Goal: Information Seeking & Learning: Find specific fact

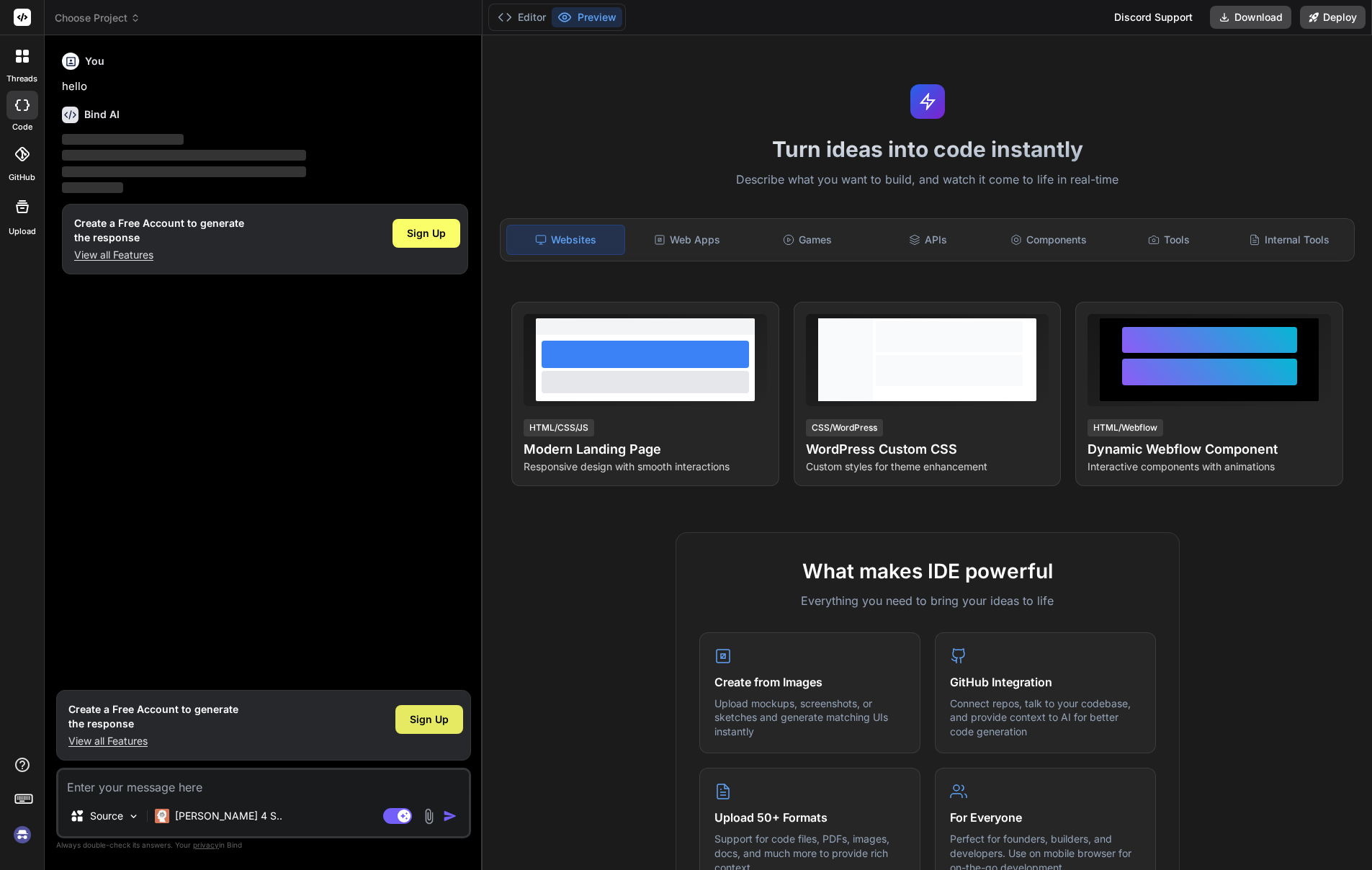
click at [423, 715] on span "Sign Up" at bounding box center [430, 719] width 39 height 14
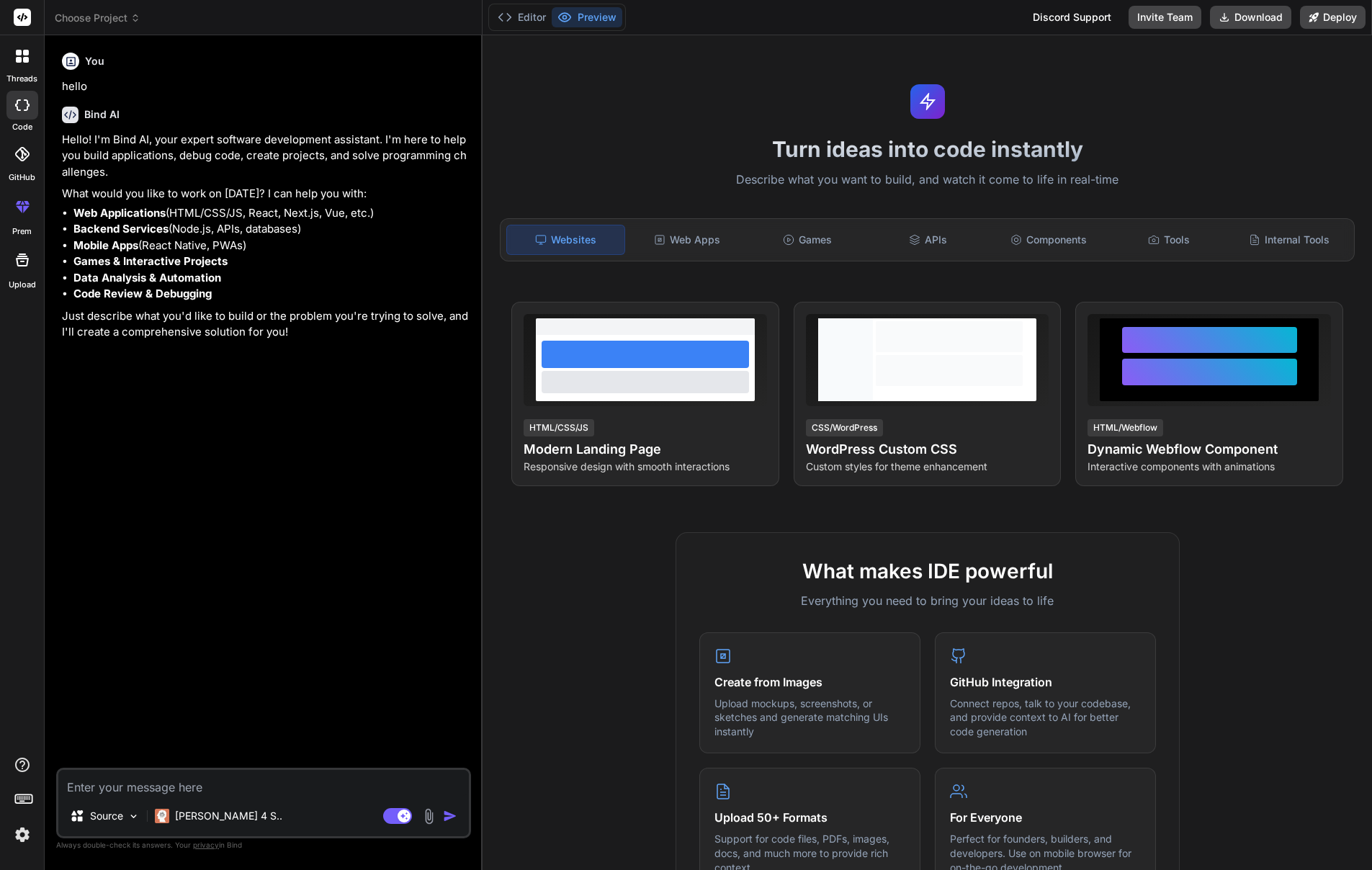
type textarea "x"
click at [157, 782] on textarea at bounding box center [264, 783] width 411 height 26
type textarea "t"
type textarea "x"
type textarea "tr"
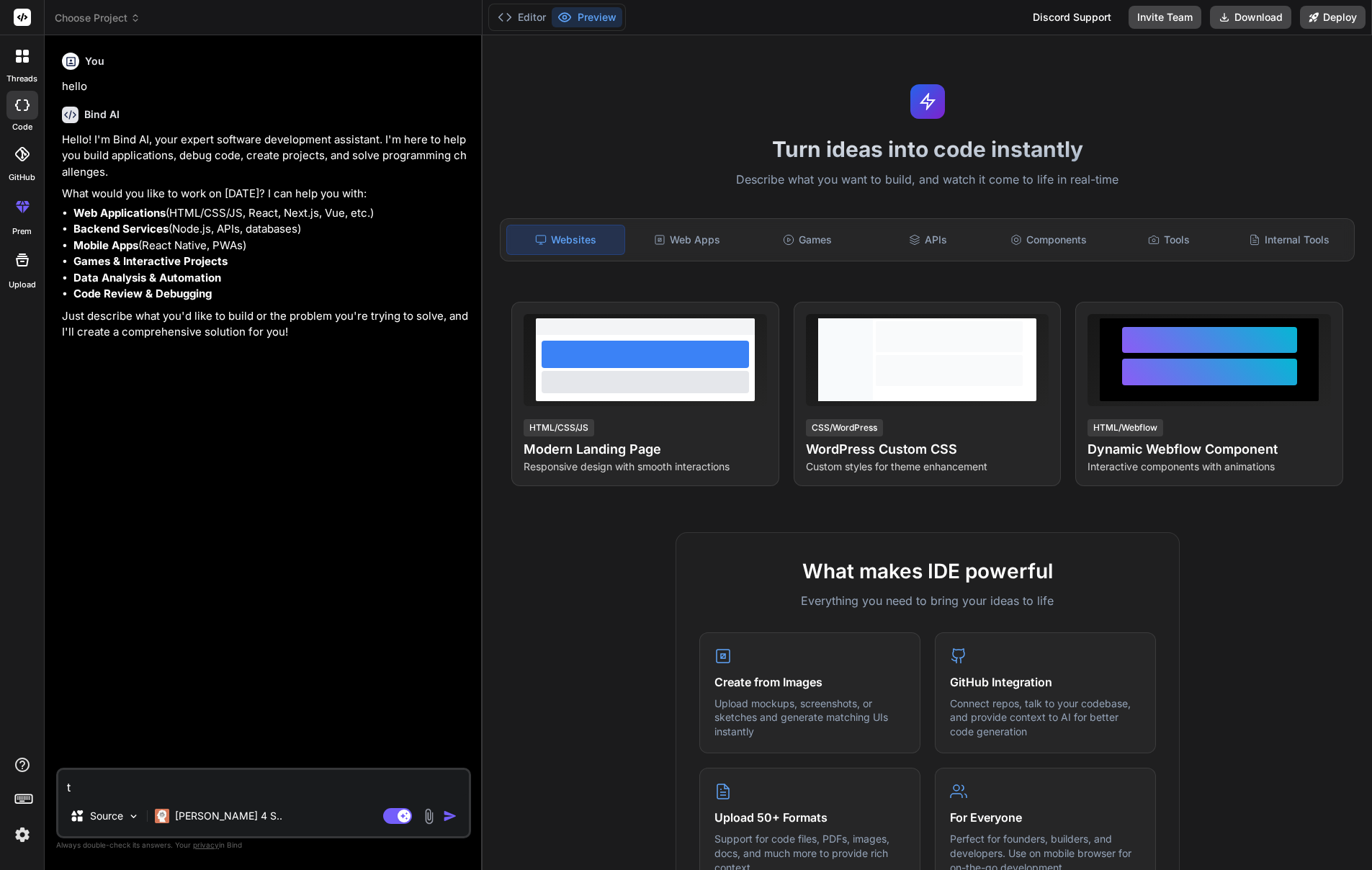
type textarea "x"
type textarea "tro"
type textarea "x"
type textarea "trov"
type textarea "x"
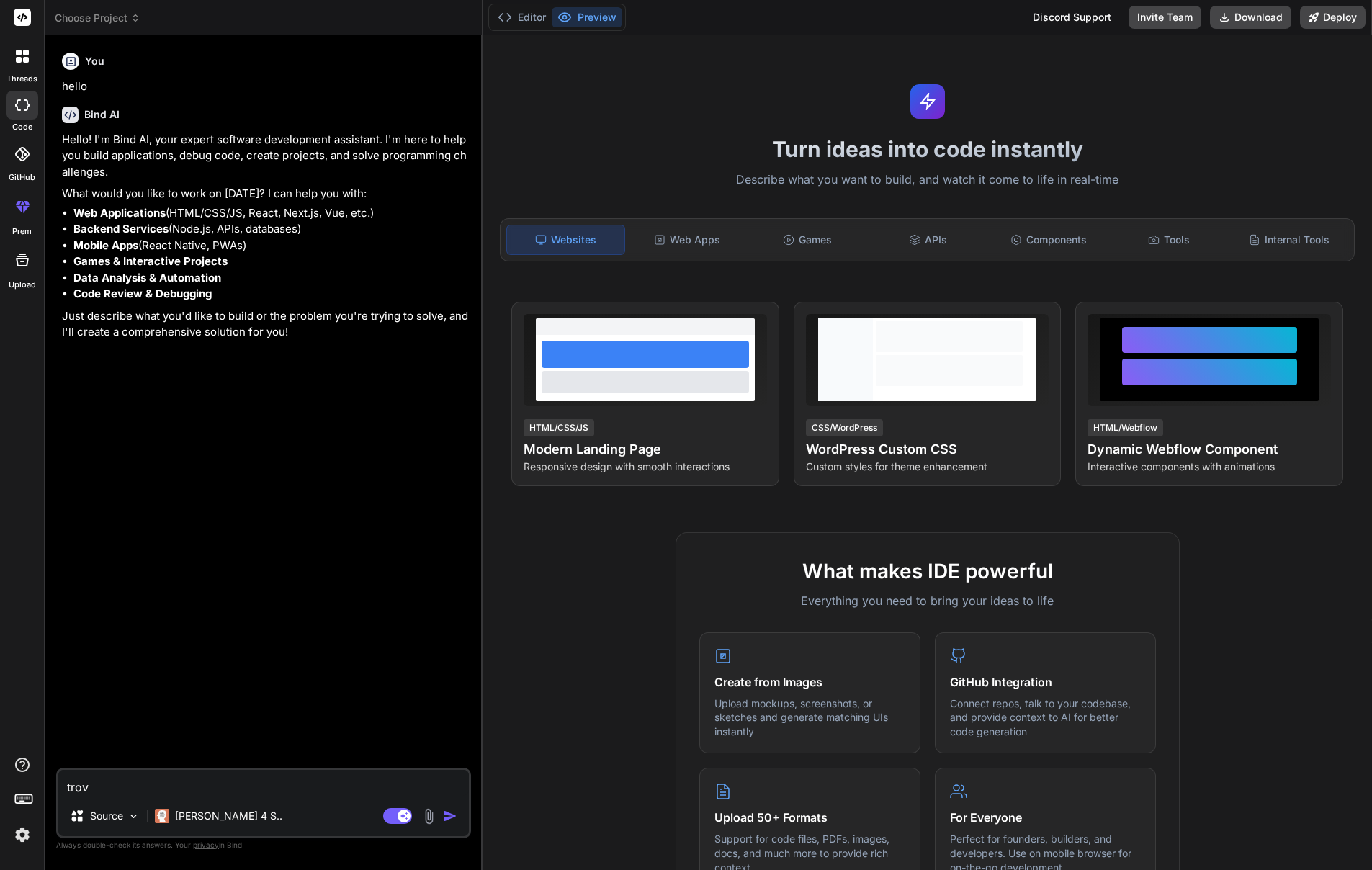
type textarea "trova"
type textarea "x"
type textarea "trovam"
type textarea "x"
type textarea "trovami"
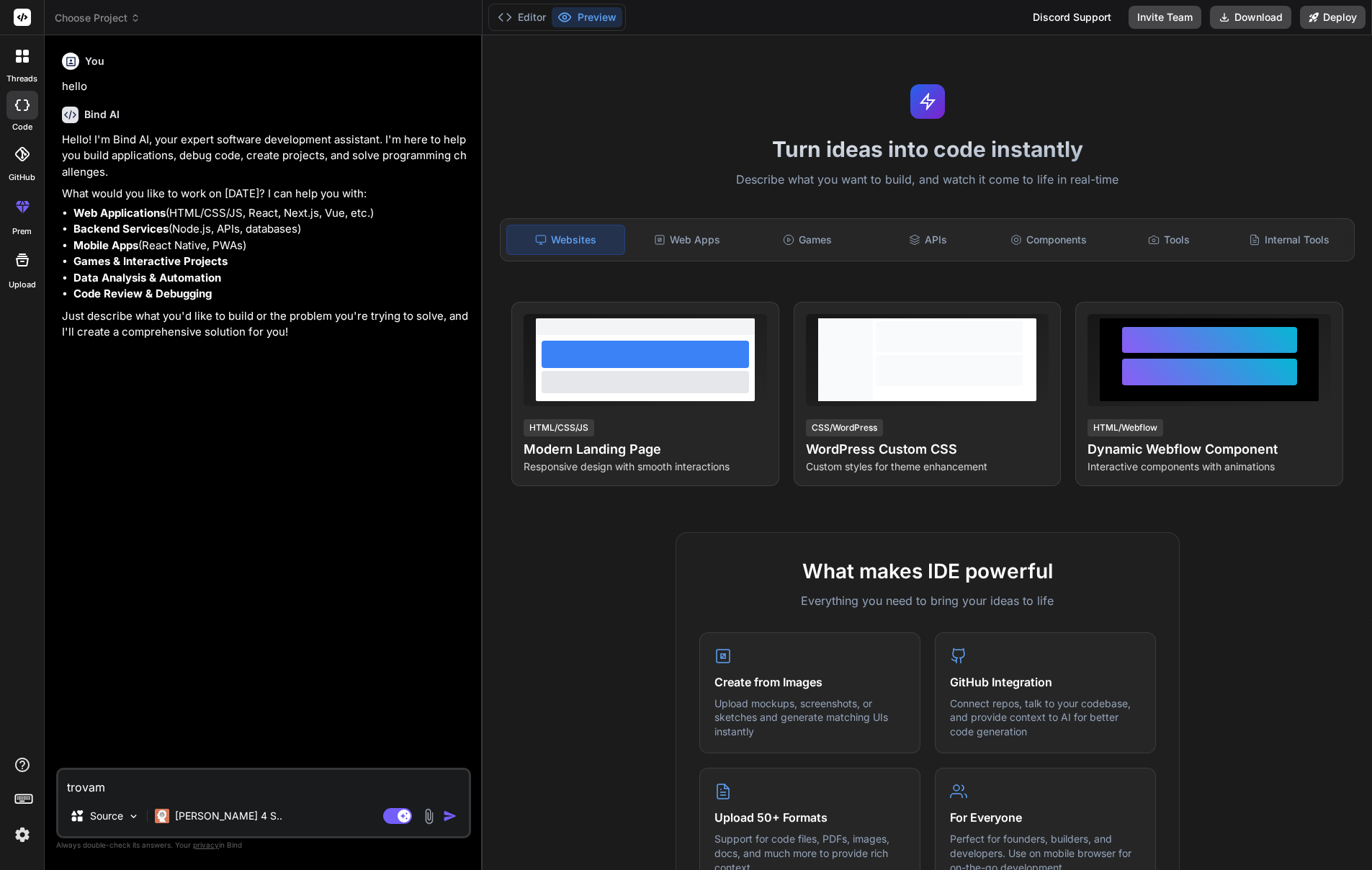
type textarea "x"
type textarea "trovami"
type textarea "x"
type textarea "trovami i"
type textarea "x"
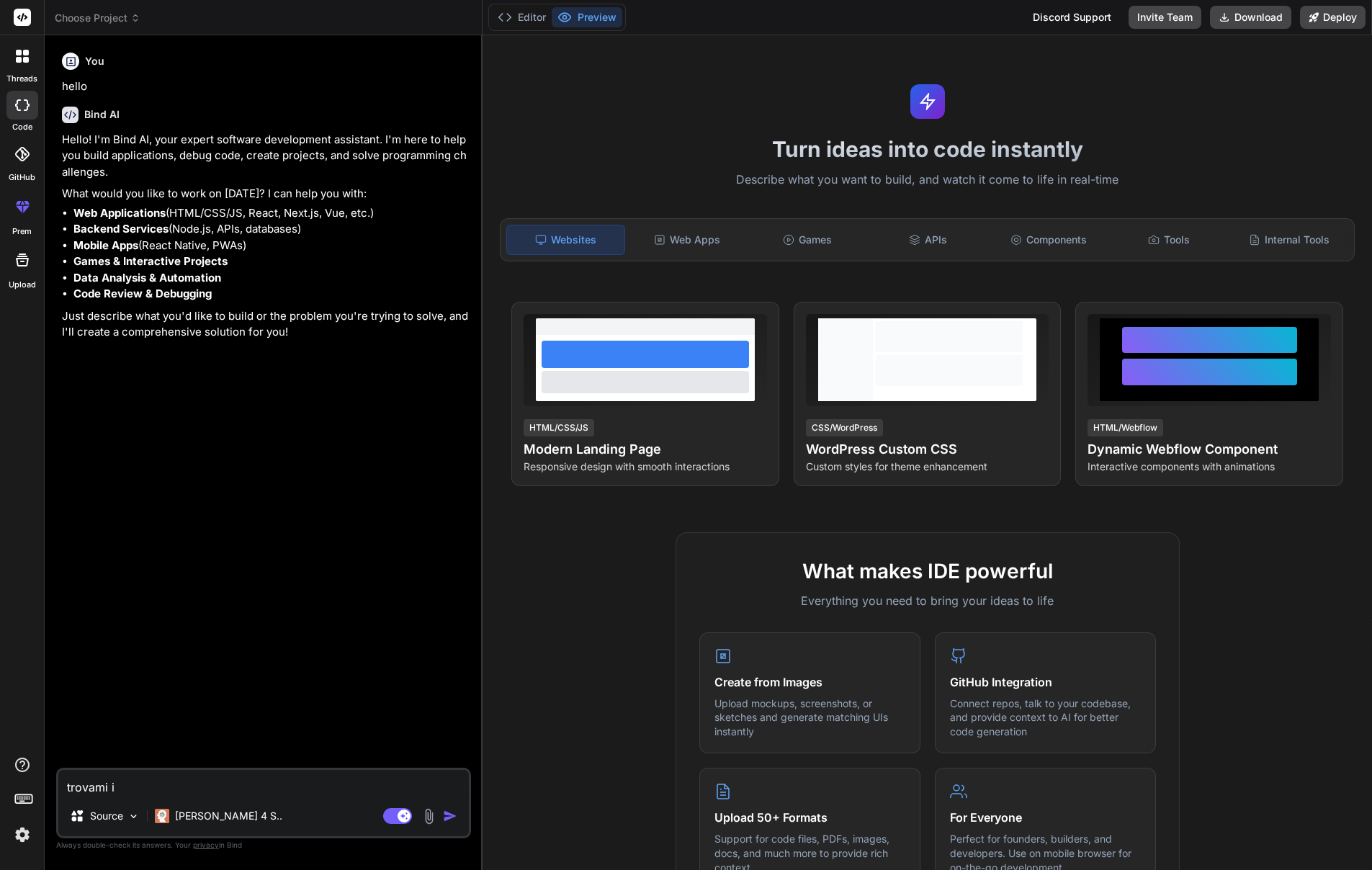
type textarea "trovami i"
type textarea "x"
type textarea "trovami i c"
type textarea "x"
type textarea "trovami i co"
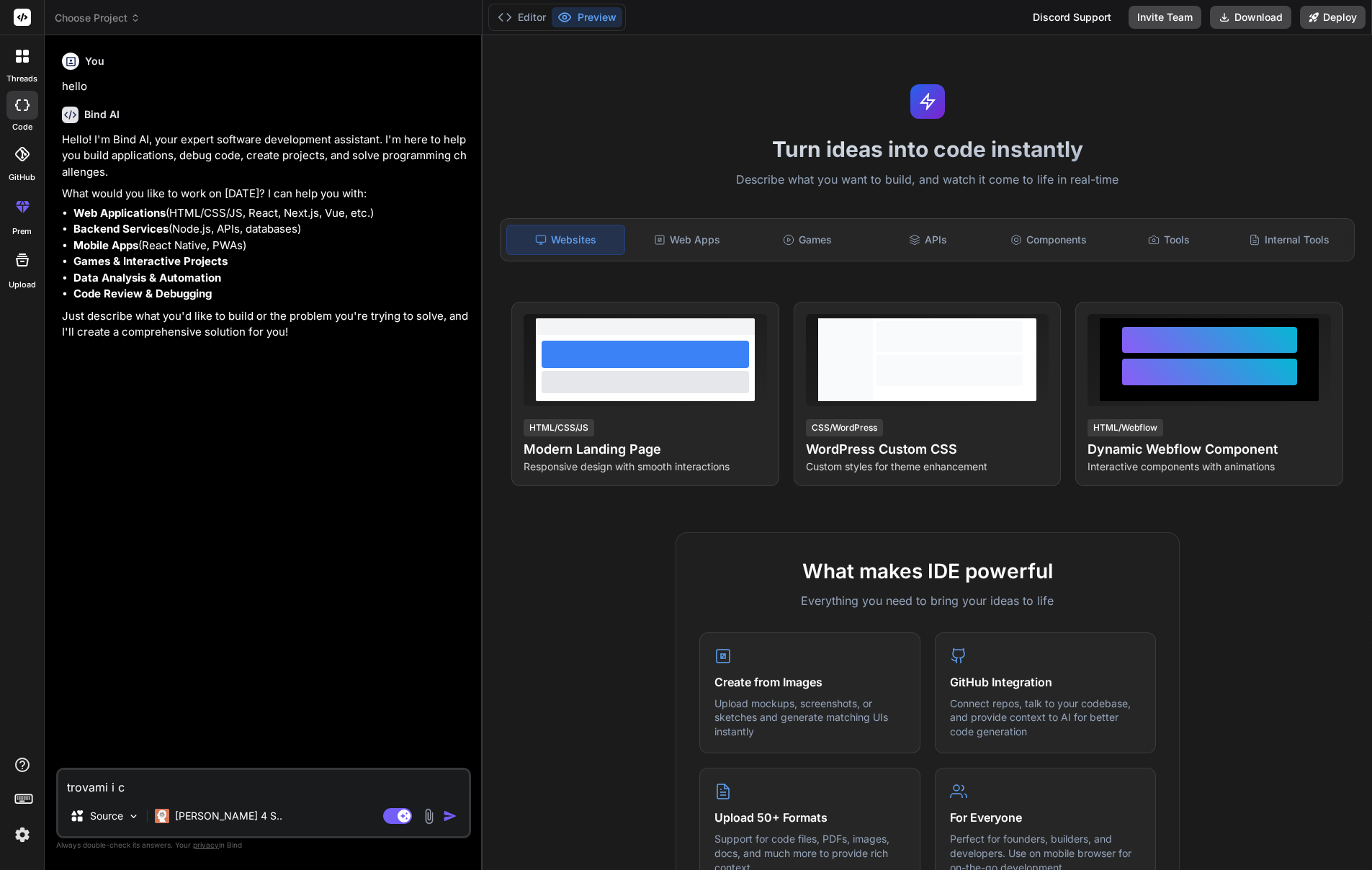
type textarea "x"
type textarea "trovami i con"
type textarea "x"
type textarea "trovami i cont"
type textarea "x"
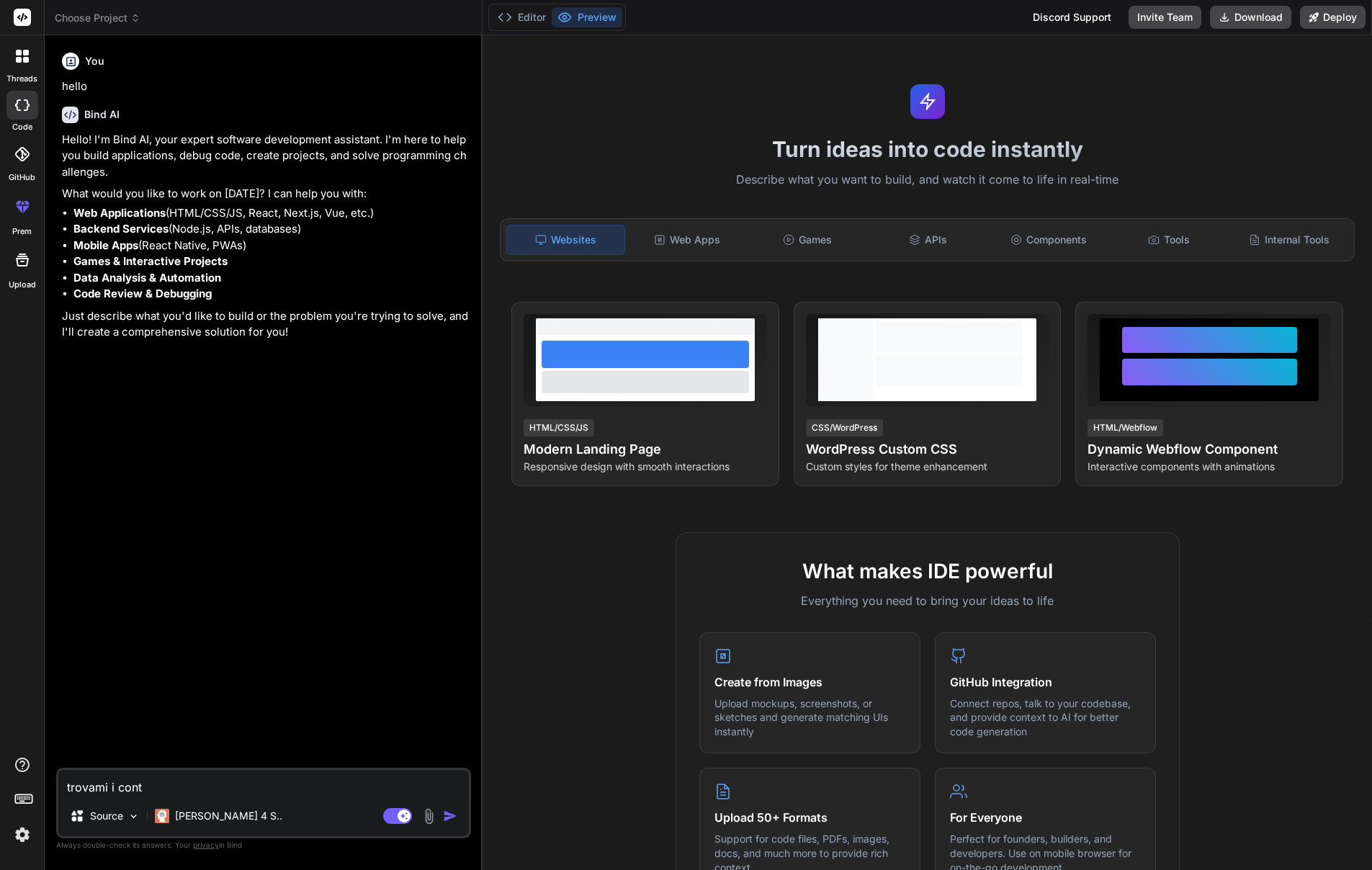
type textarea "trovami i conta"
type textarea "x"
type textarea "trovami i contat"
type textarea "x"
type textarea "trovami i contatt"
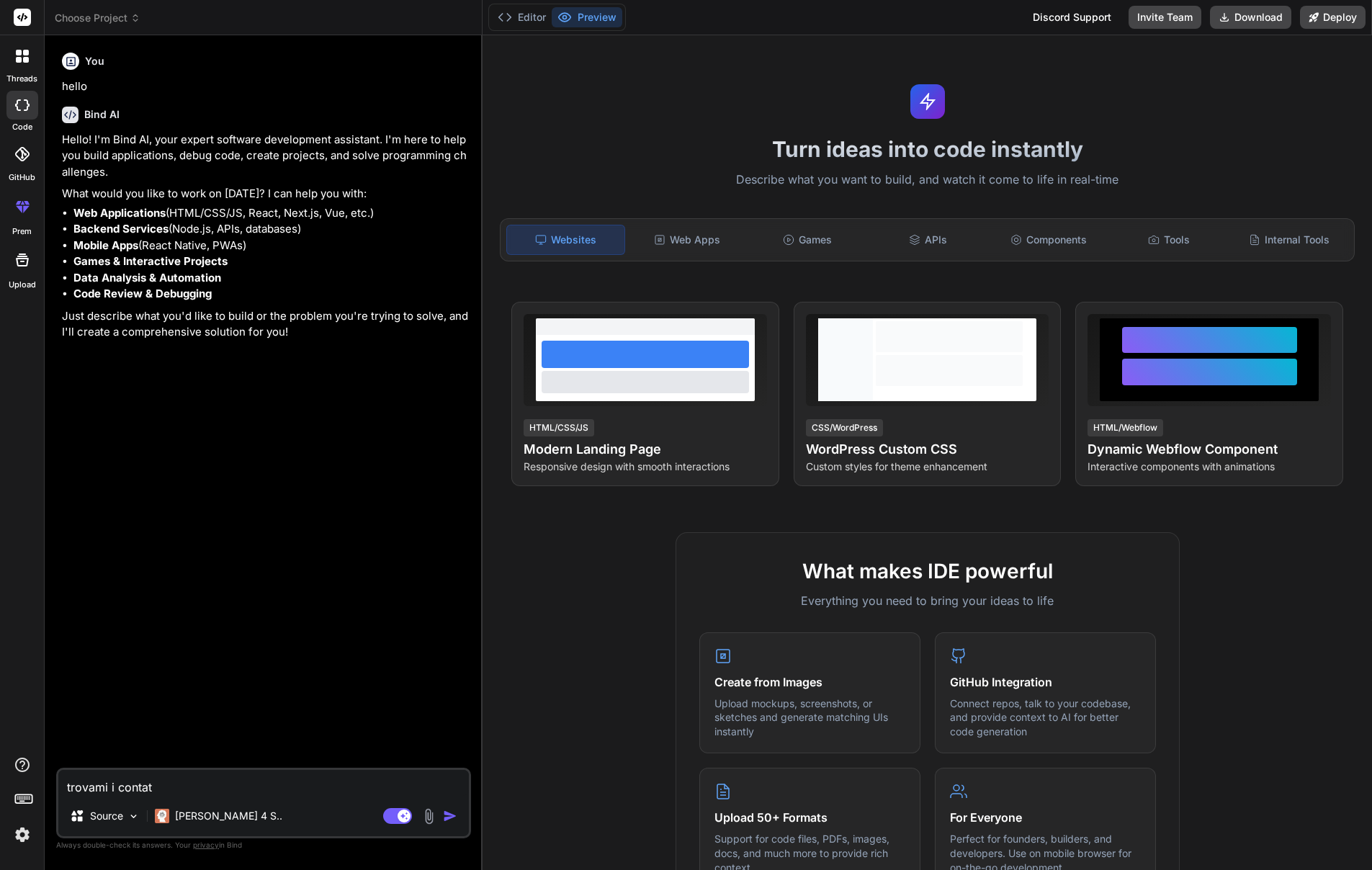
type textarea "x"
type textarea "trovami i contatti"
type textarea "x"
type textarea "trovami i contatti"
type textarea "x"
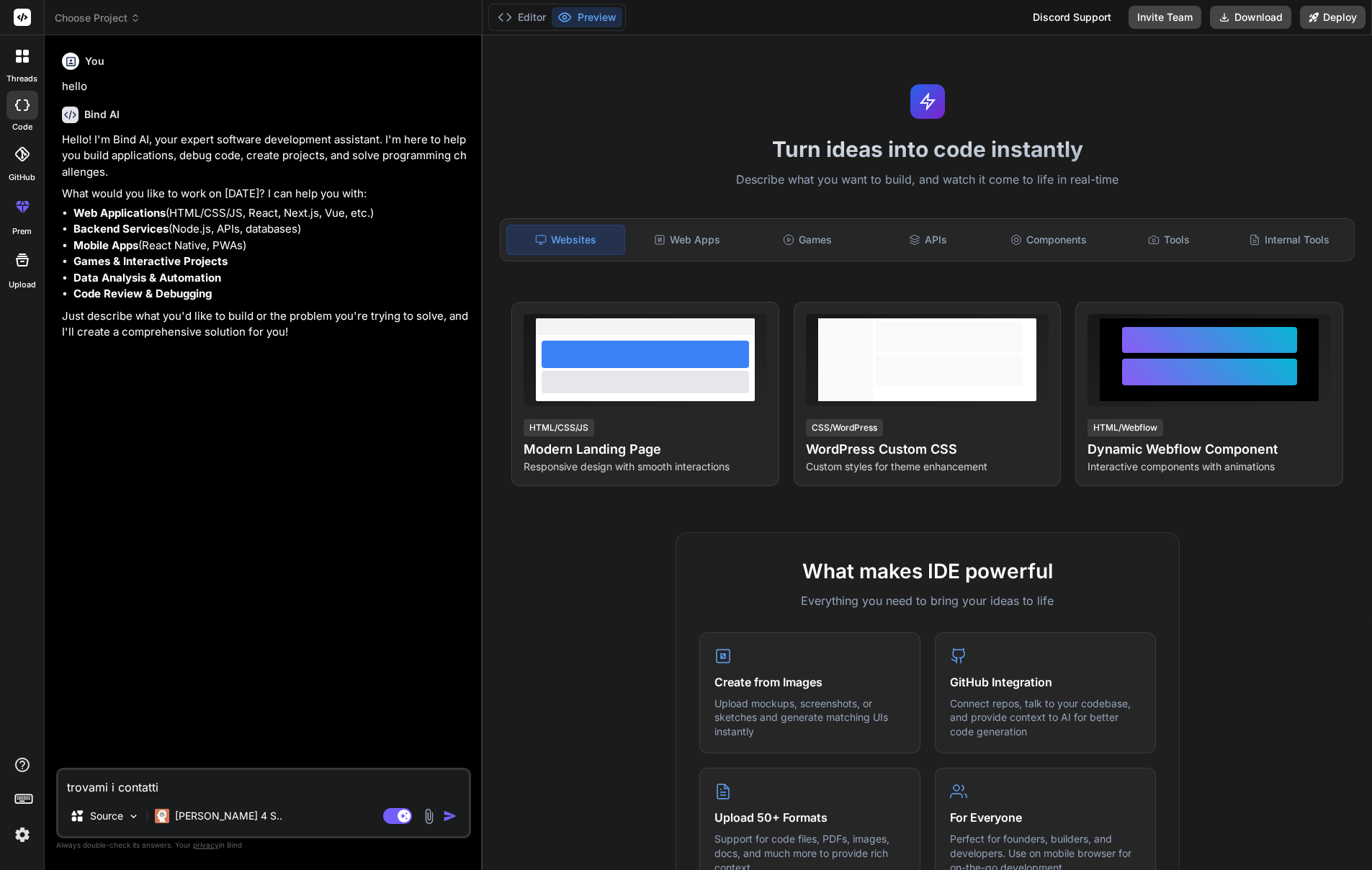
type textarea "trovami i contatti e"
type textarea "x"
type textarea "trovami i contatti em"
type textarea "x"
type textarea "trovami i contatti ema"
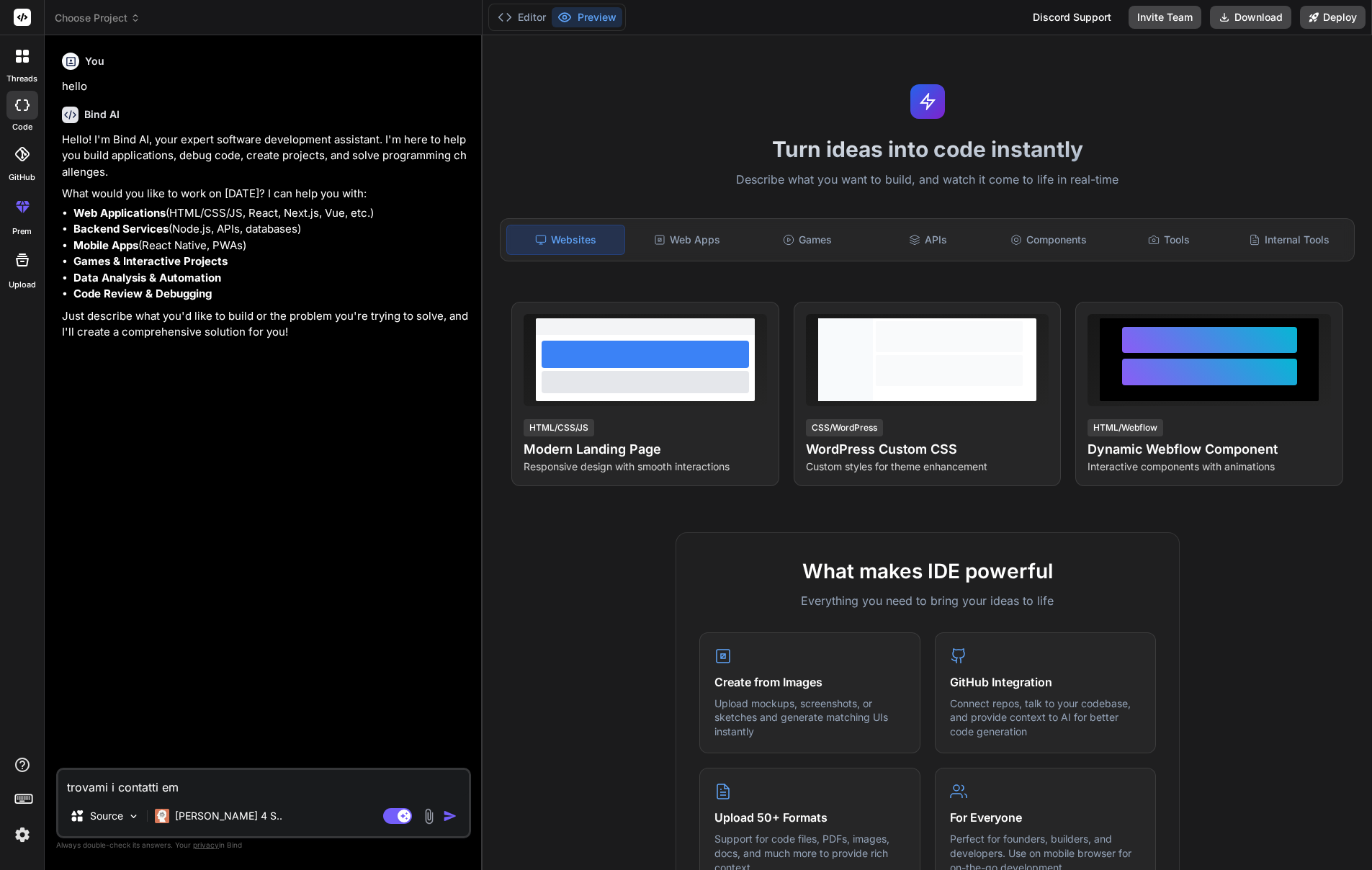
type textarea "x"
type textarea "trovami i contatti emai"
type textarea "x"
type textarea "trovami i contatti email"
type textarea "x"
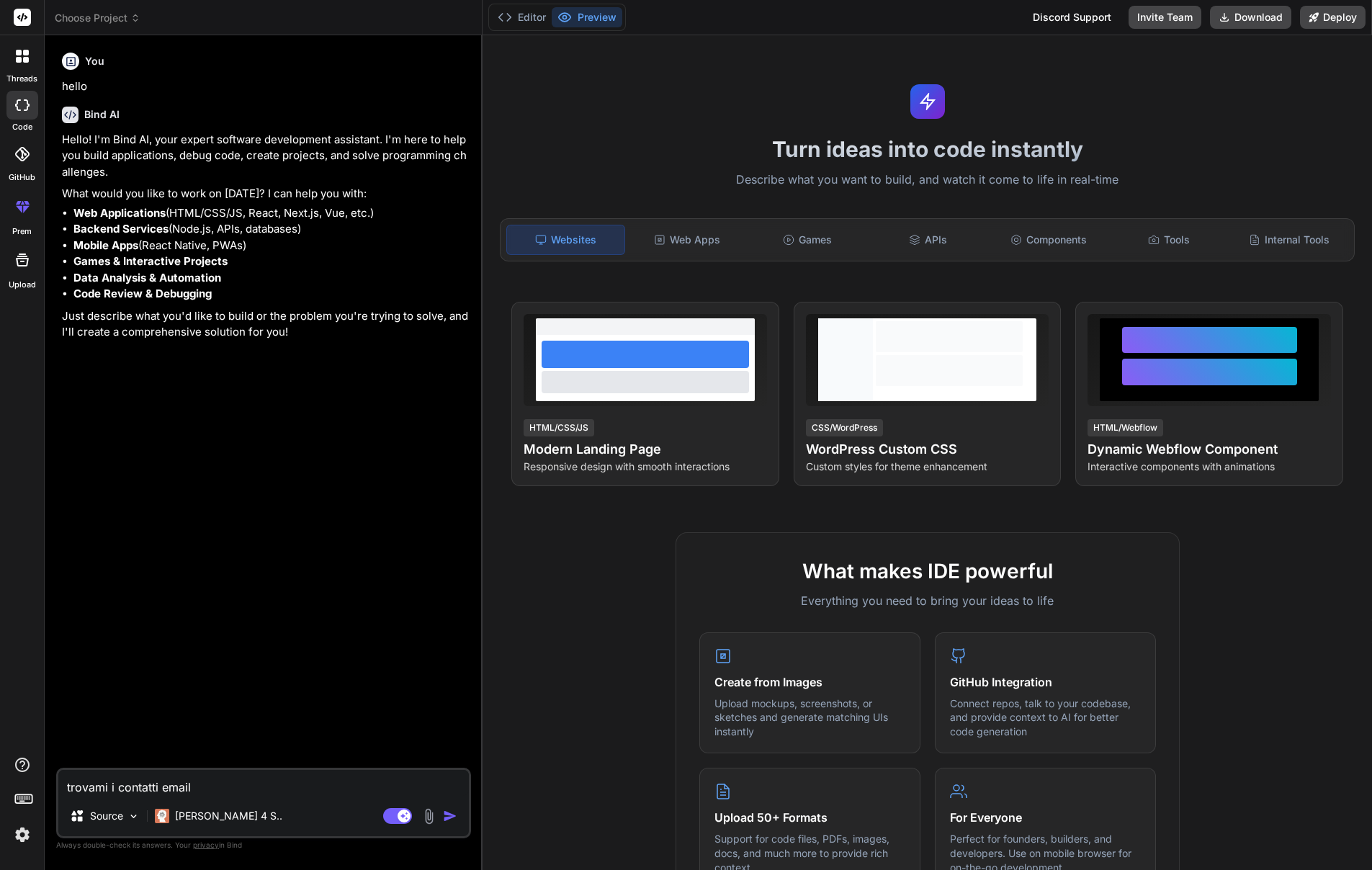
type textarea "trovami i contatti email"
type textarea "x"
type textarea "trovami i contatti email d"
type textarea "x"
type textarea "trovami i contatti email di"
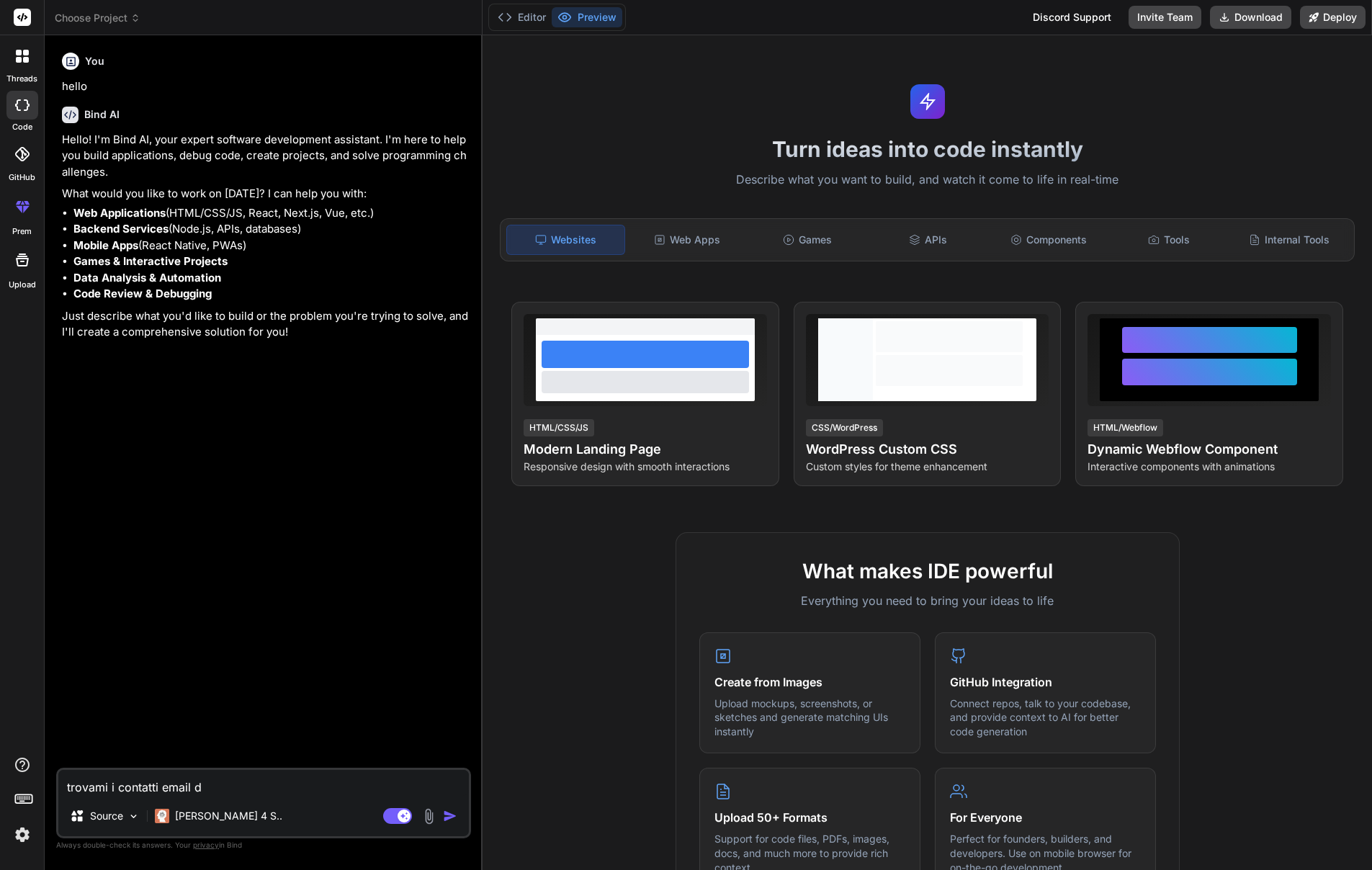
type textarea "x"
type textarea "trovami i contatti email di"
type textarea "x"
type textarea "trovami i contatti email di t"
type textarea "x"
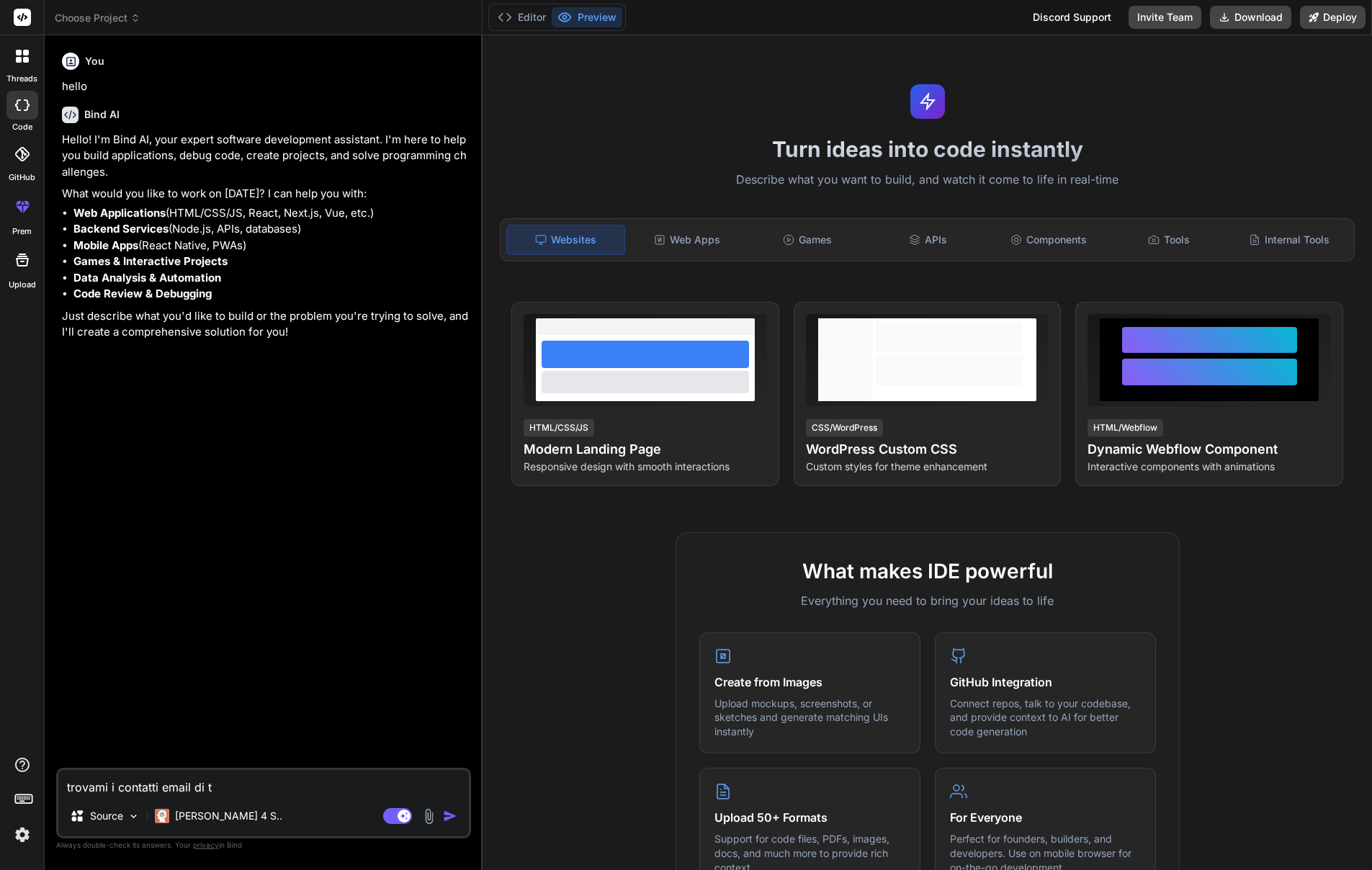
type textarea "trovami i contatti email di tu"
type textarea "x"
type textarea "trovami i contatti email di tut"
type textarea "x"
type textarea "trovami i contatti email di tutt"
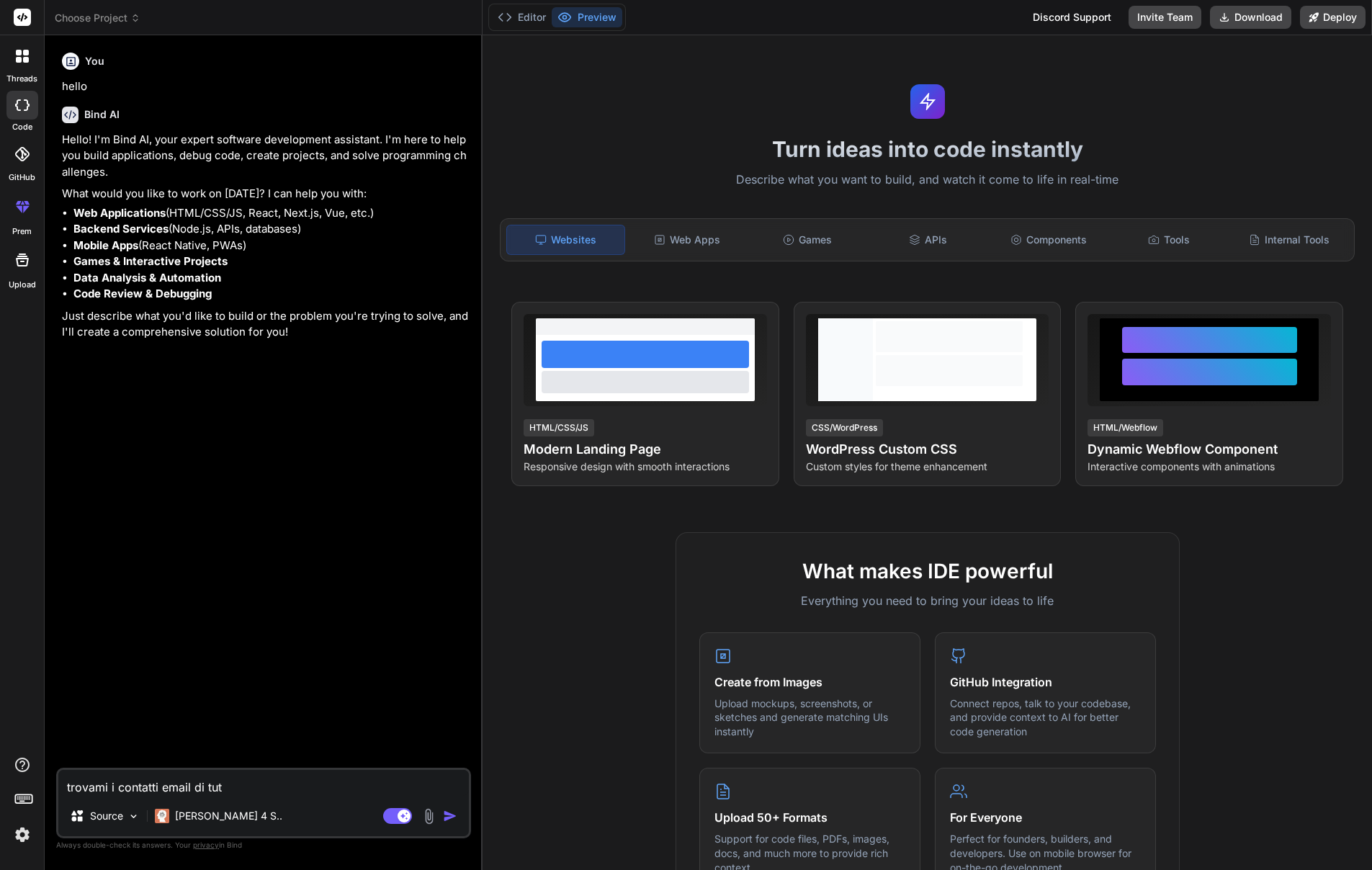
type textarea "x"
type textarea "trovami i contatti email di tutte"
type textarea "x"
type textarea "trovami i contatti email di tutte"
type textarea "x"
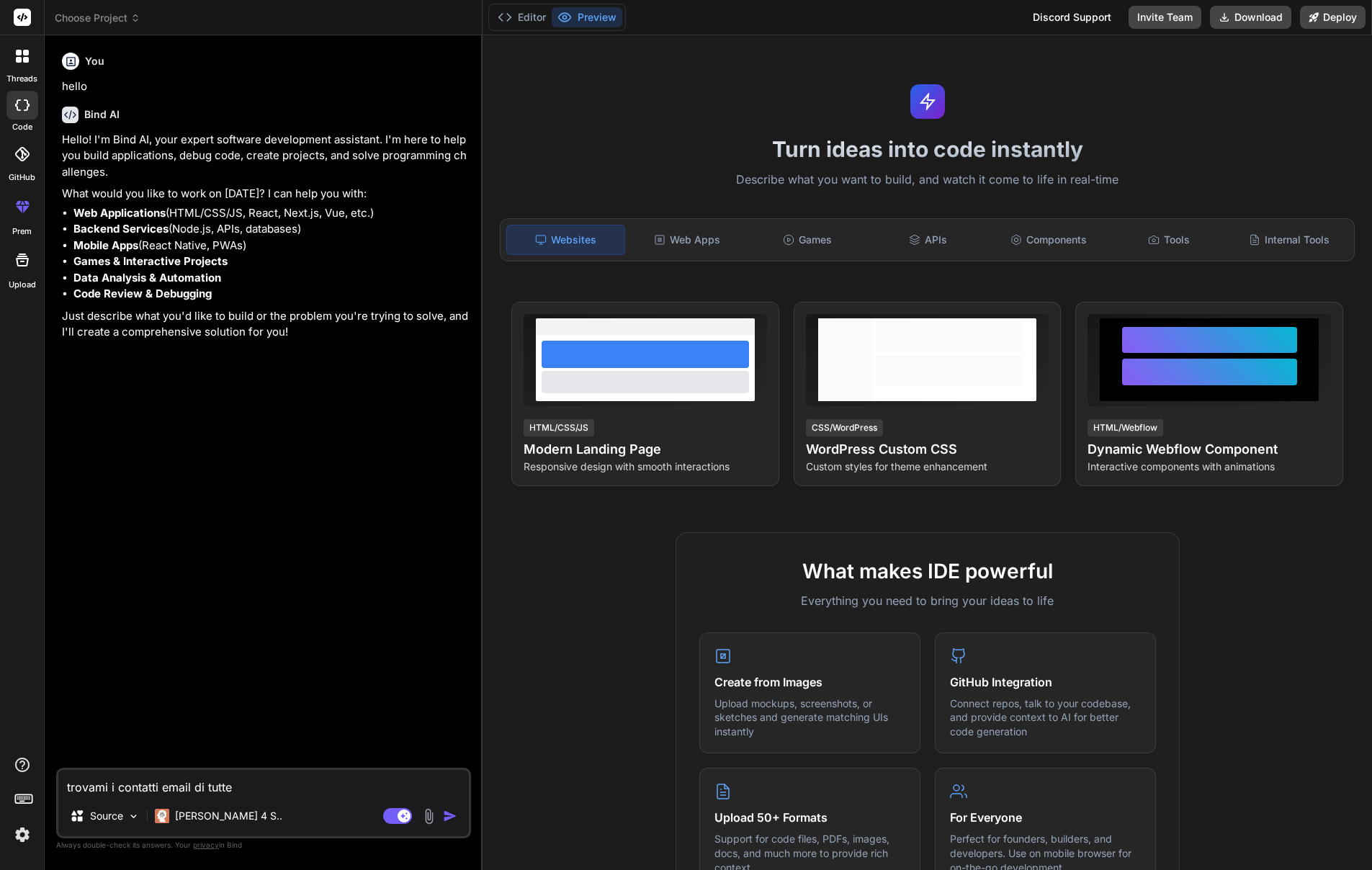
type textarea "trovami i contatti email di tutte l"
type textarea "x"
type textarea "trovami i contatti email di tutte le"
type textarea "x"
type textarea "trovami i contatti email di tutte le"
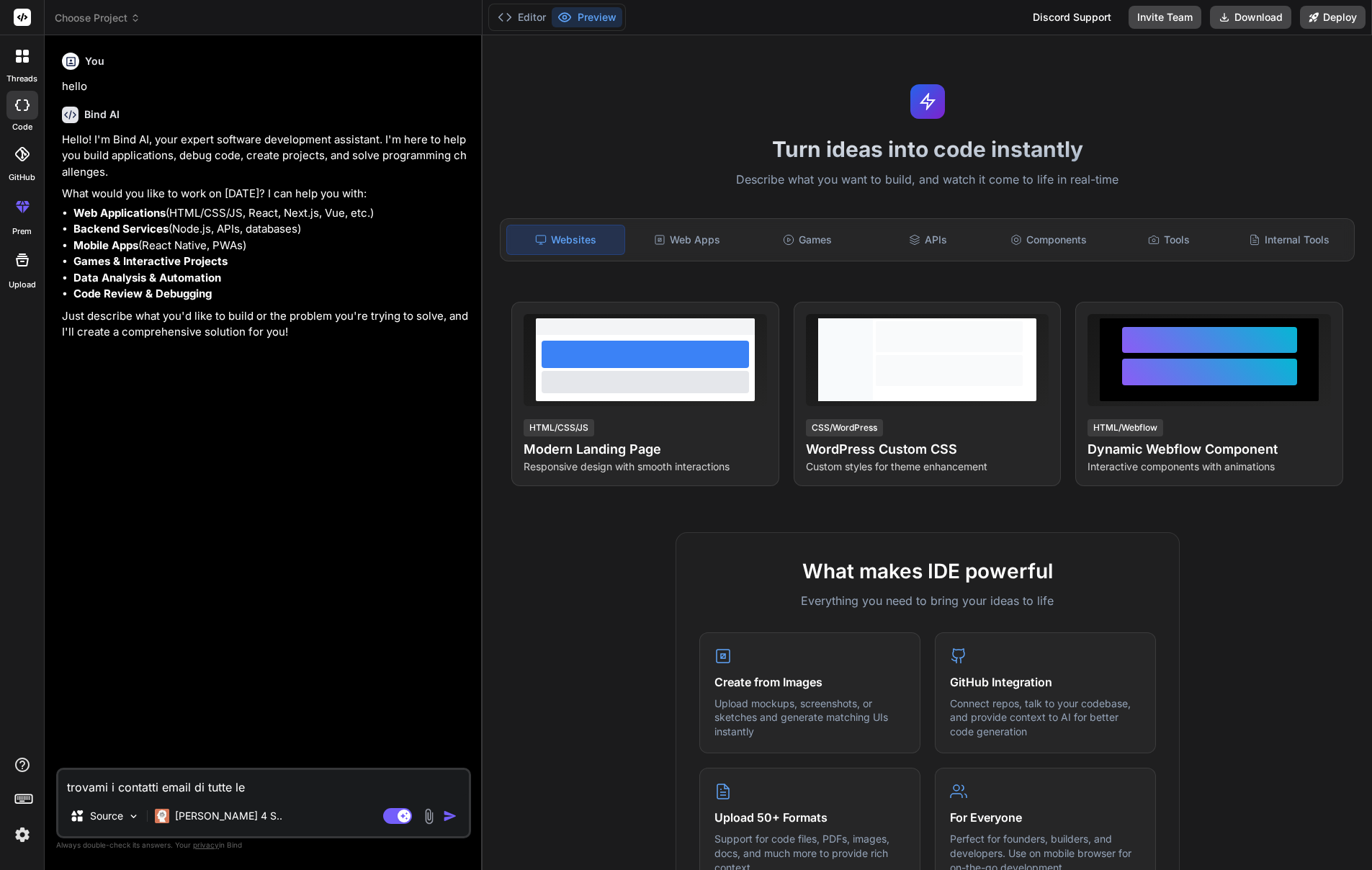
type textarea "x"
type textarea "trovami i contatti email di tutte le s"
type textarea "x"
type textarea "trovami i contatti email di tutte le sc"
type textarea "x"
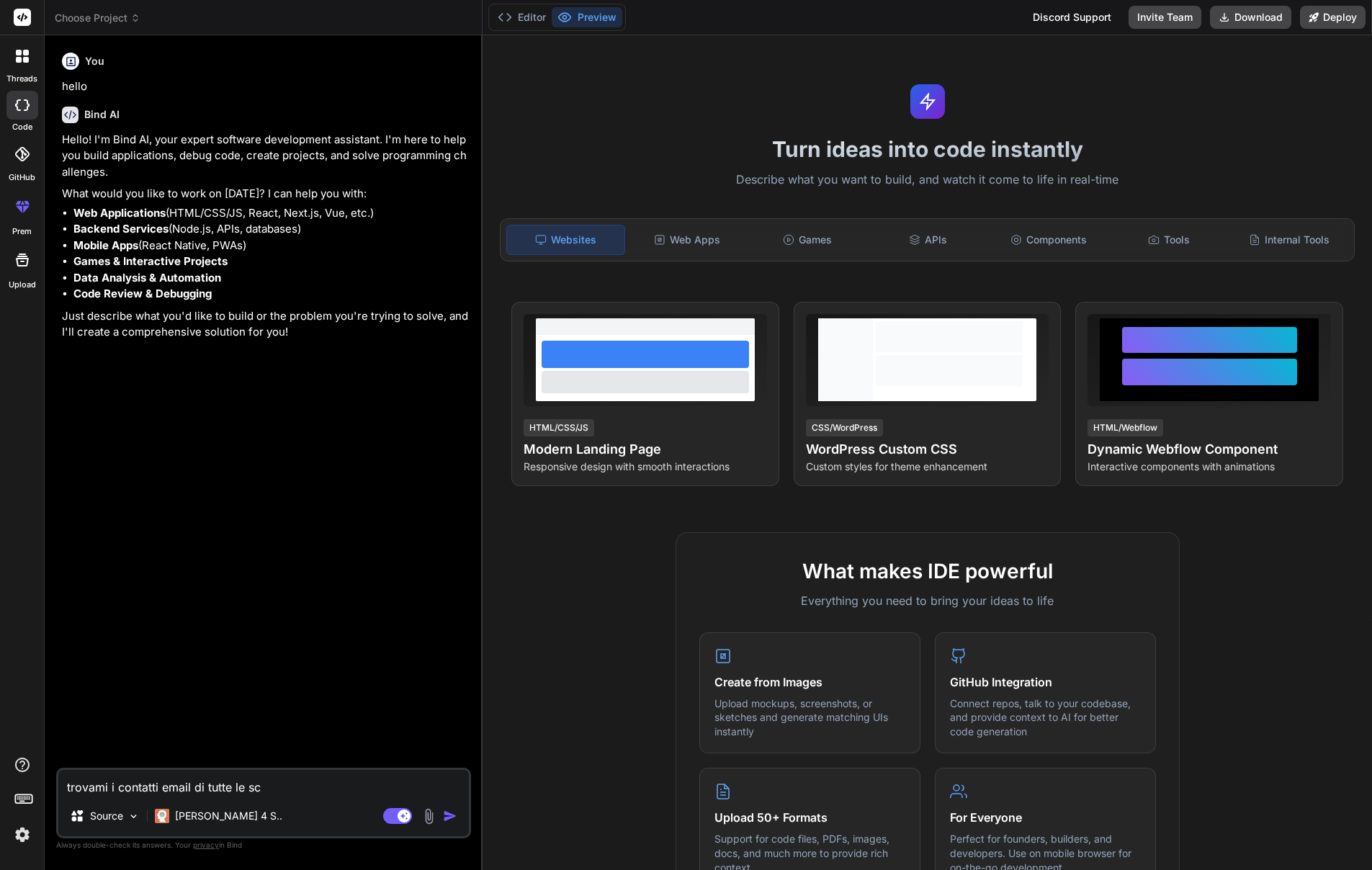
type textarea "trovami i contatti email di tutte le scu"
type textarea "x"
type textarea "trovami i contatti email di tutte le scuo"
type textarea "x"
type textarea "trovami i contatti email di tutte le scuol"
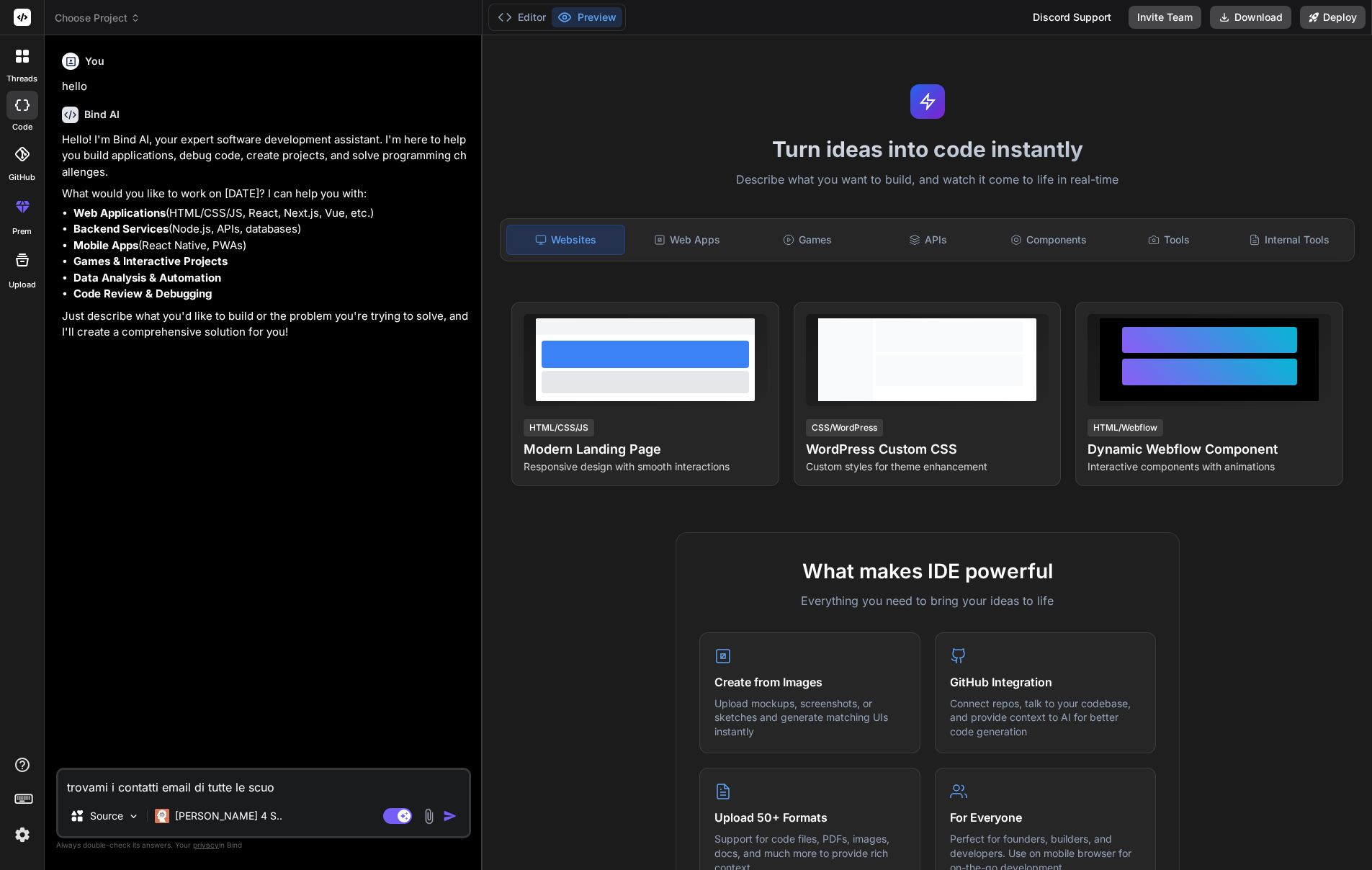
type textarea "x"
type textarea "trovami i contatti email di tutte le scuole"
type textarea "x"
type textarea "trovami i contatti email di tutte le scuole"
type textarea "x"
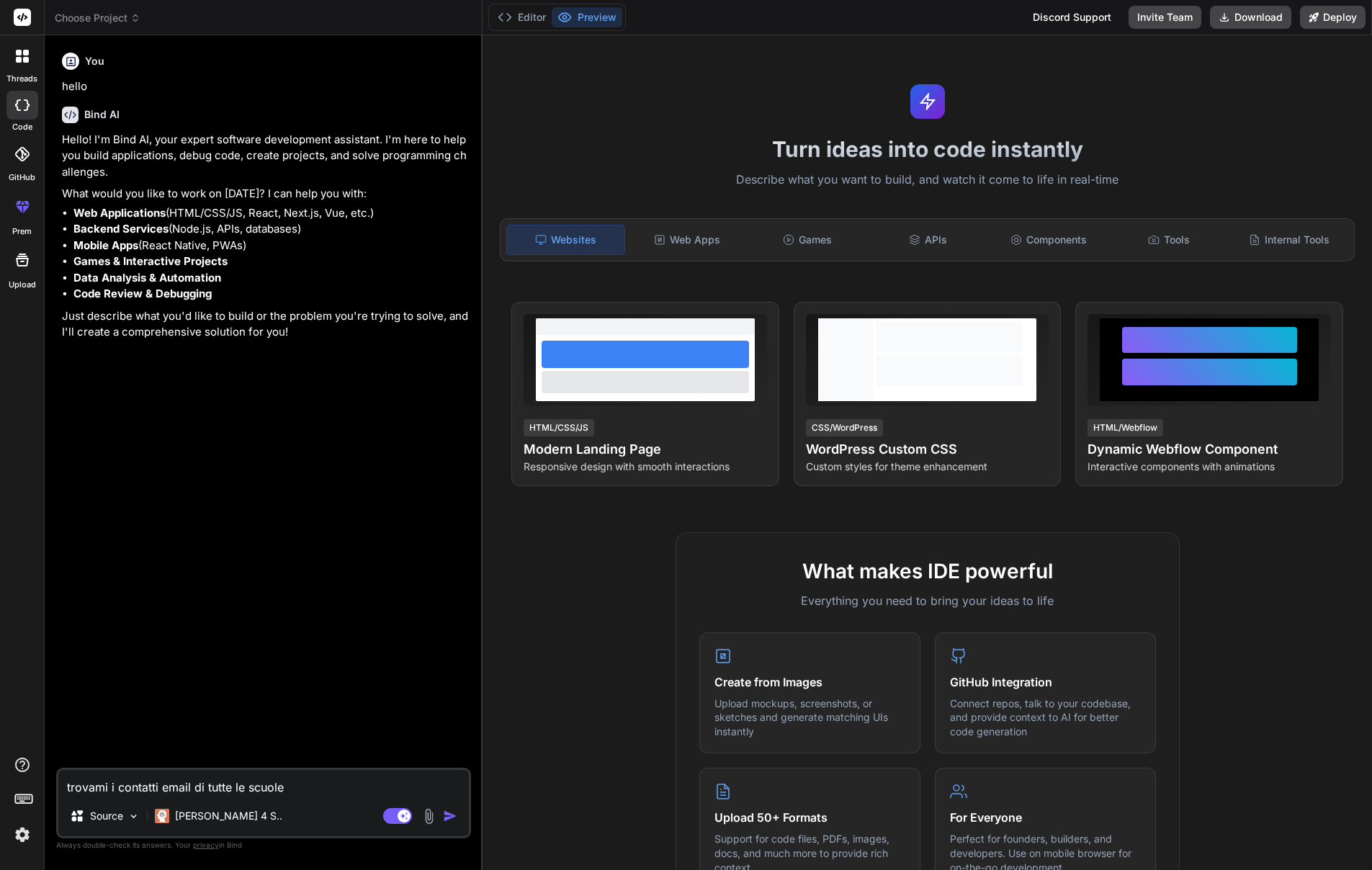
type textarea "trovami i contatti email di tutte le scuole s"
type textarea "x"
type textarea "trovami i contatti email di tutte le scuole se"
type textarea "x"
type textarea "trovami i contatti email di tutte le scuole sec"
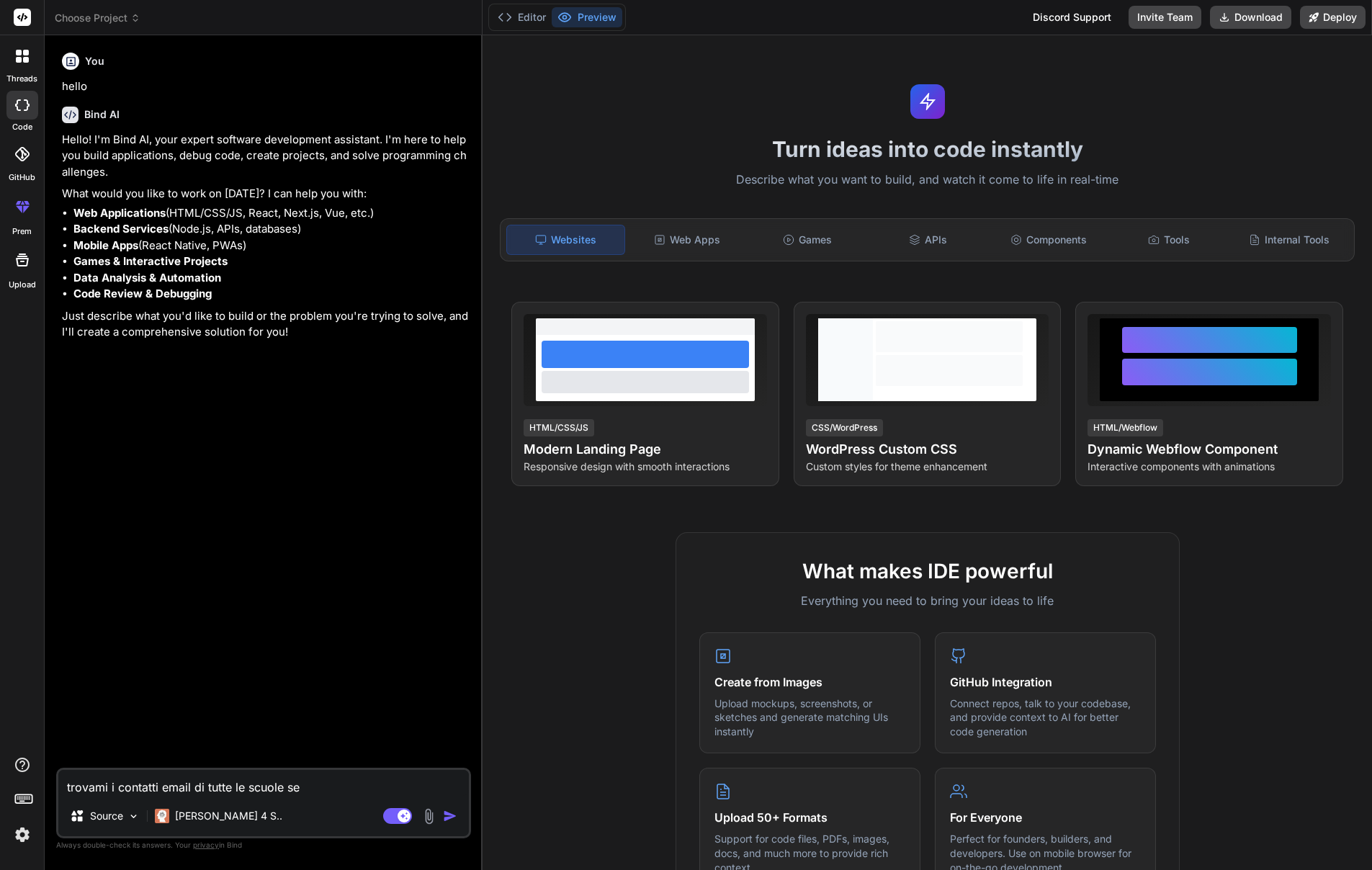
type textarea "x"
type textarea "trovami i contatti email di tutte le scuole seco"
type textarea "x"
type textarea "trovami i contatti email di tutte le scuole secon"
type textarea "x"
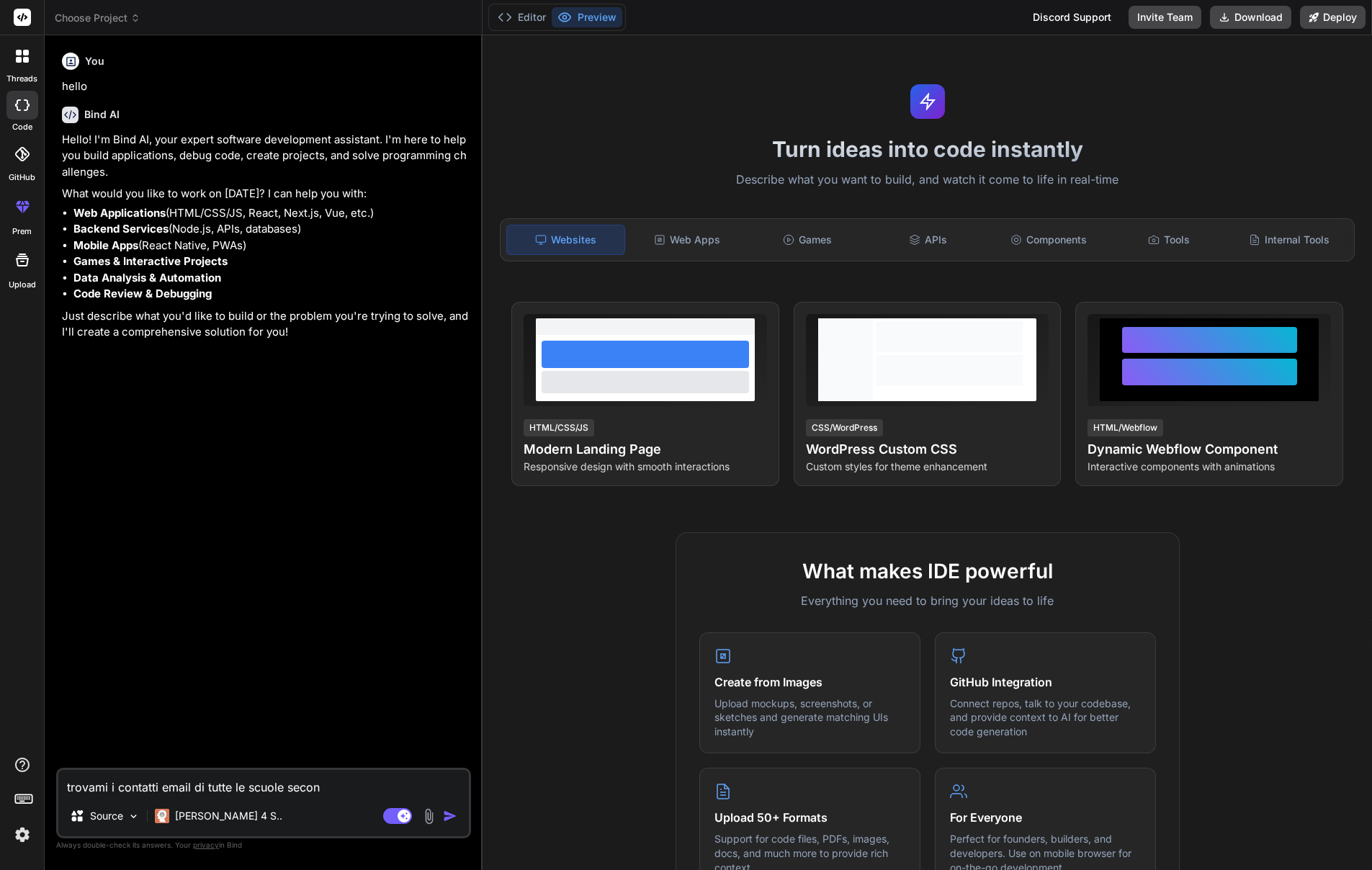
type textarea "trovami i contatti email di tutte le scuole second"
type textarea "x"
type textarea "trovami i contatti email di tutte le scuole seconda"
type textarea "x"
type textarea "trovami i contatti email di tutte le scuole secondar"
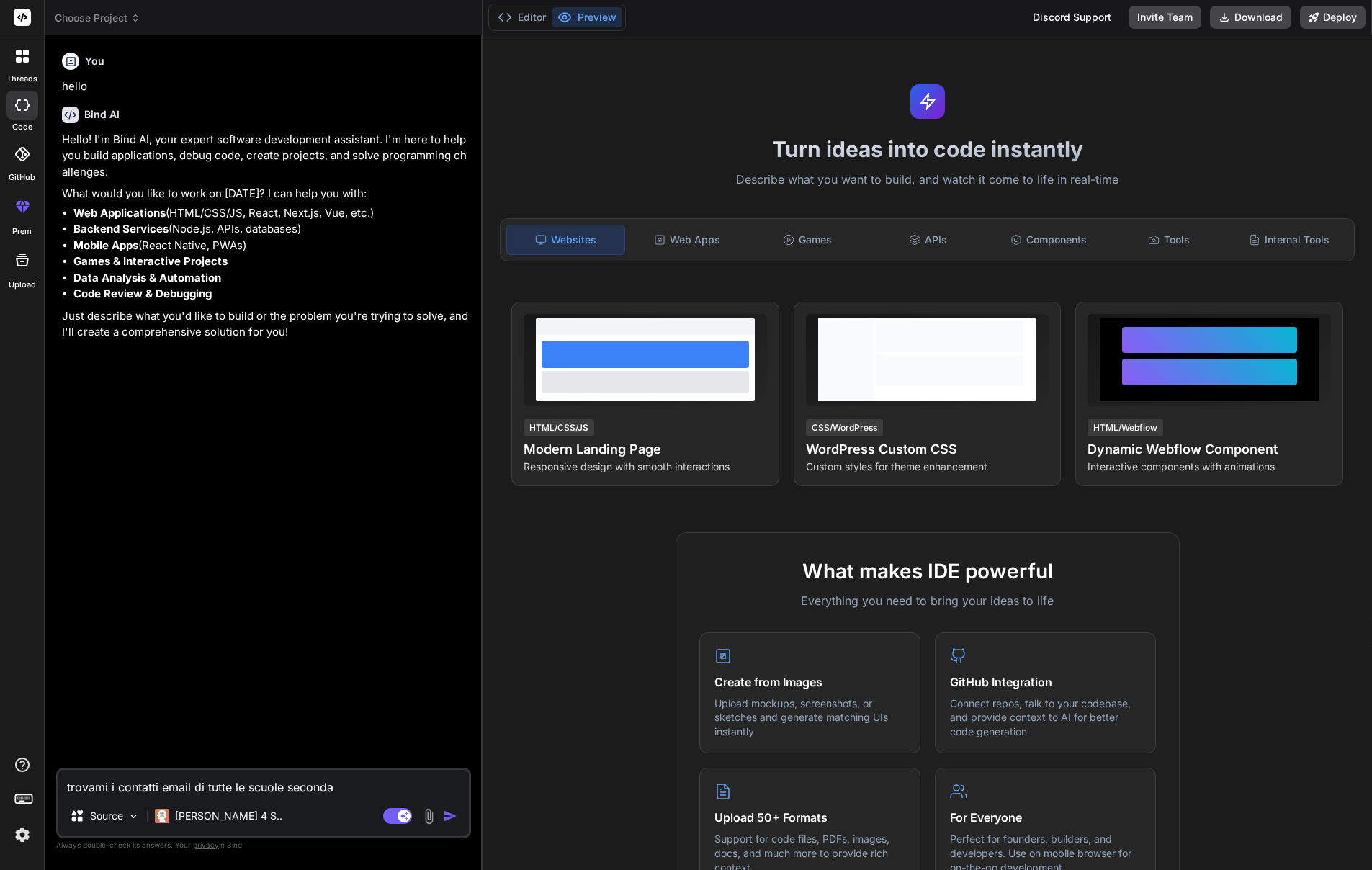
type textarea "x"
type textarea "trovami i contatti email di tutte le scuole secondari"
type textarea "x"
type textarea "trovami i contatti email di tutte le scuole secondarie"
type textarea "x"
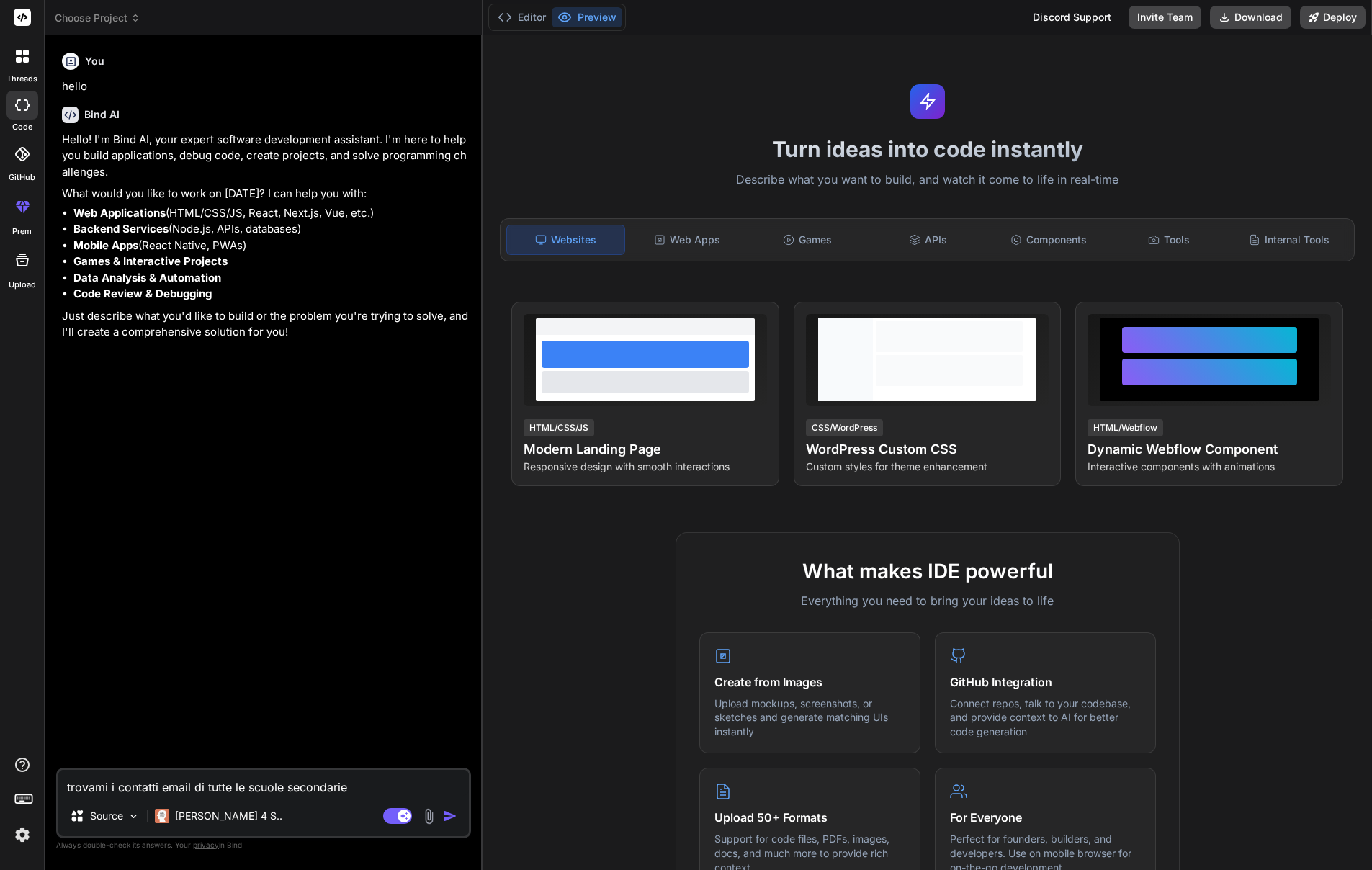
type textarea "trovami i contatti email di tutte le scuole secondarie"
type textarea "x"
type textarea "trovami i contatti email di tutte le scuole secondarie d"
type textarea "x"
type textarea "trovami i contatti email di tutte le scuole secondarie di"
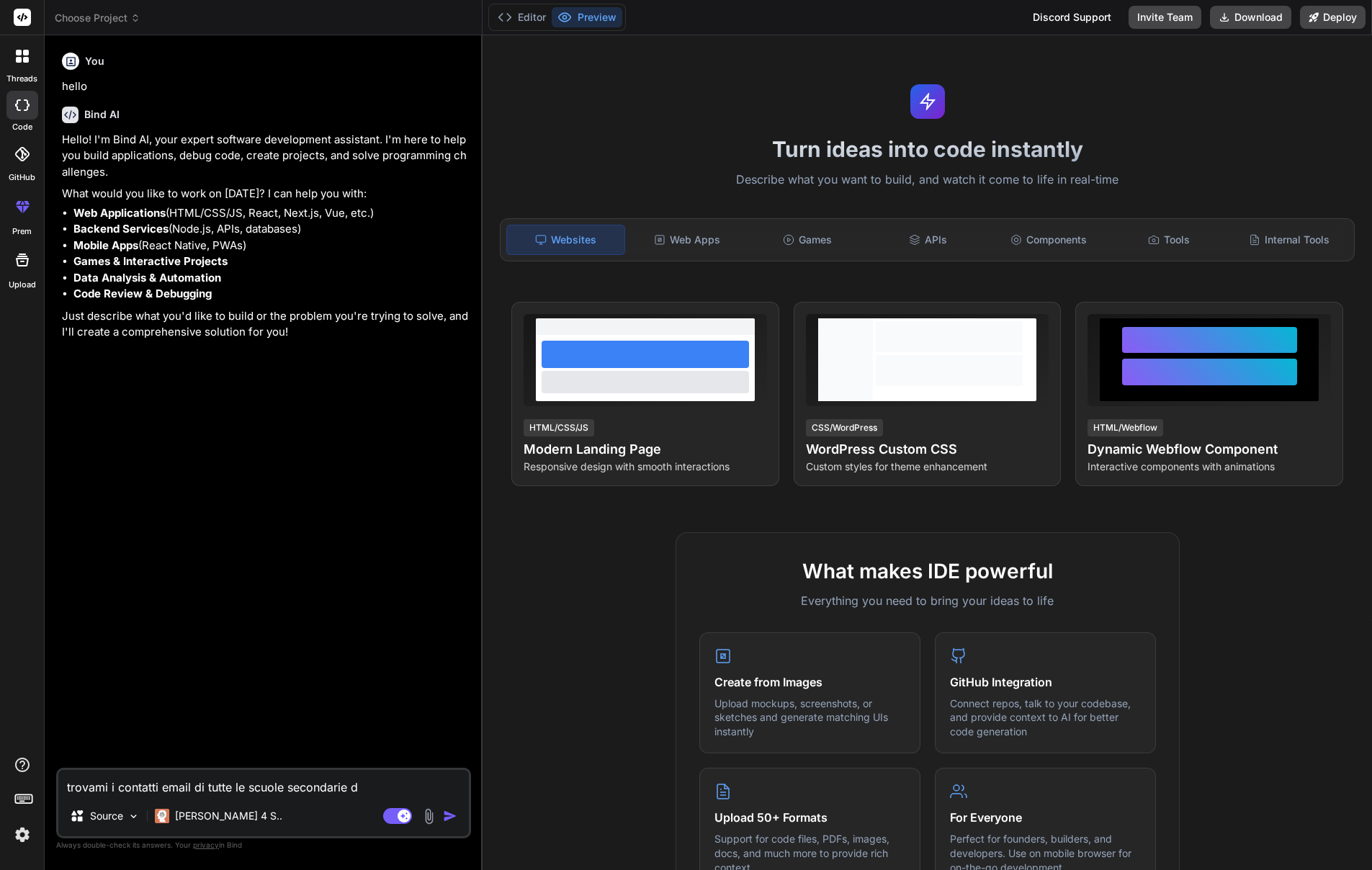
type textarea "x"
type textarea "trovami i contatti email di tutte le scuole secondarie di"
type textarea "x"
type textarea "trovami i contatti email di tutte le scuole secondarie di p"
type textarea "x"
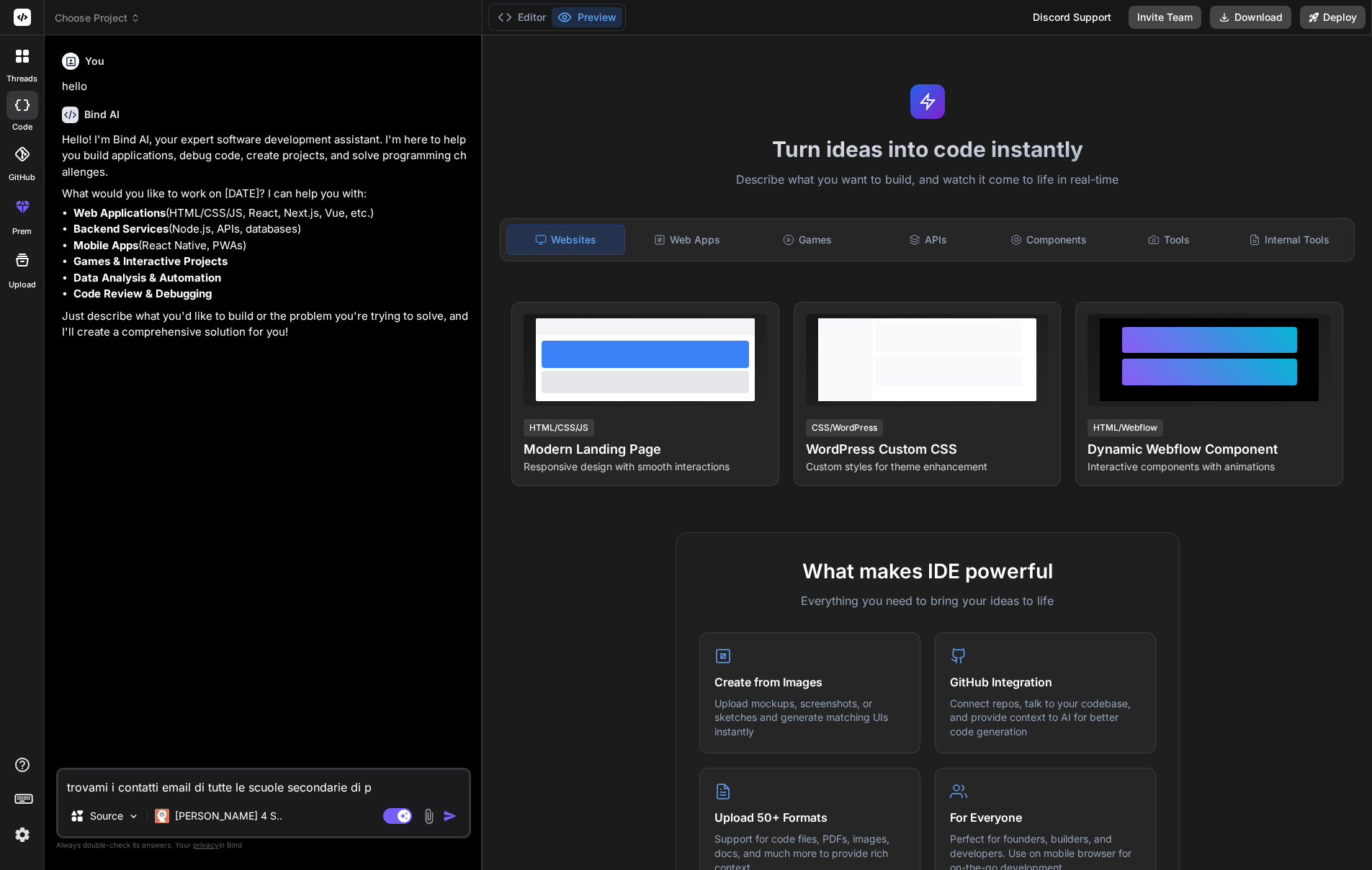
type textarea "trovami i contatti email di tutte le scuole secondarie di pr"
type textarea "x"
type textarea "trovami i contatti email di tutte le scuole secondarie di pri"
type textarea "x"
type textarea "trovami i contatti email di tutte le scuole secondarie di prim"
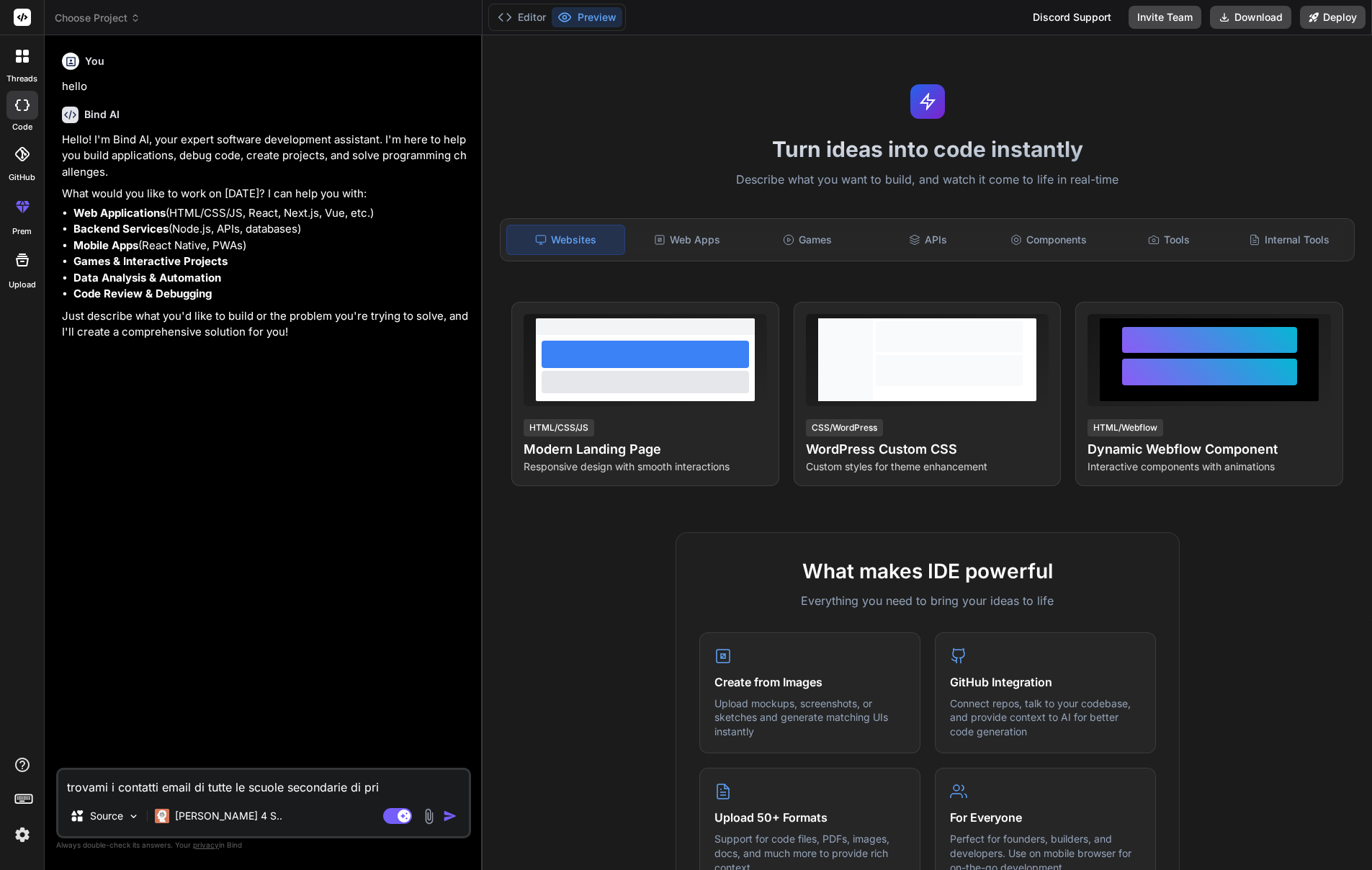
type textarea "x"
type textarea "trovami i contatti email di tutte le scuole secondarie di primo"
type textarea "x"
type textarea "trovami i contatti email di tutte le scuole secondarie di primo"
type textarea "x"
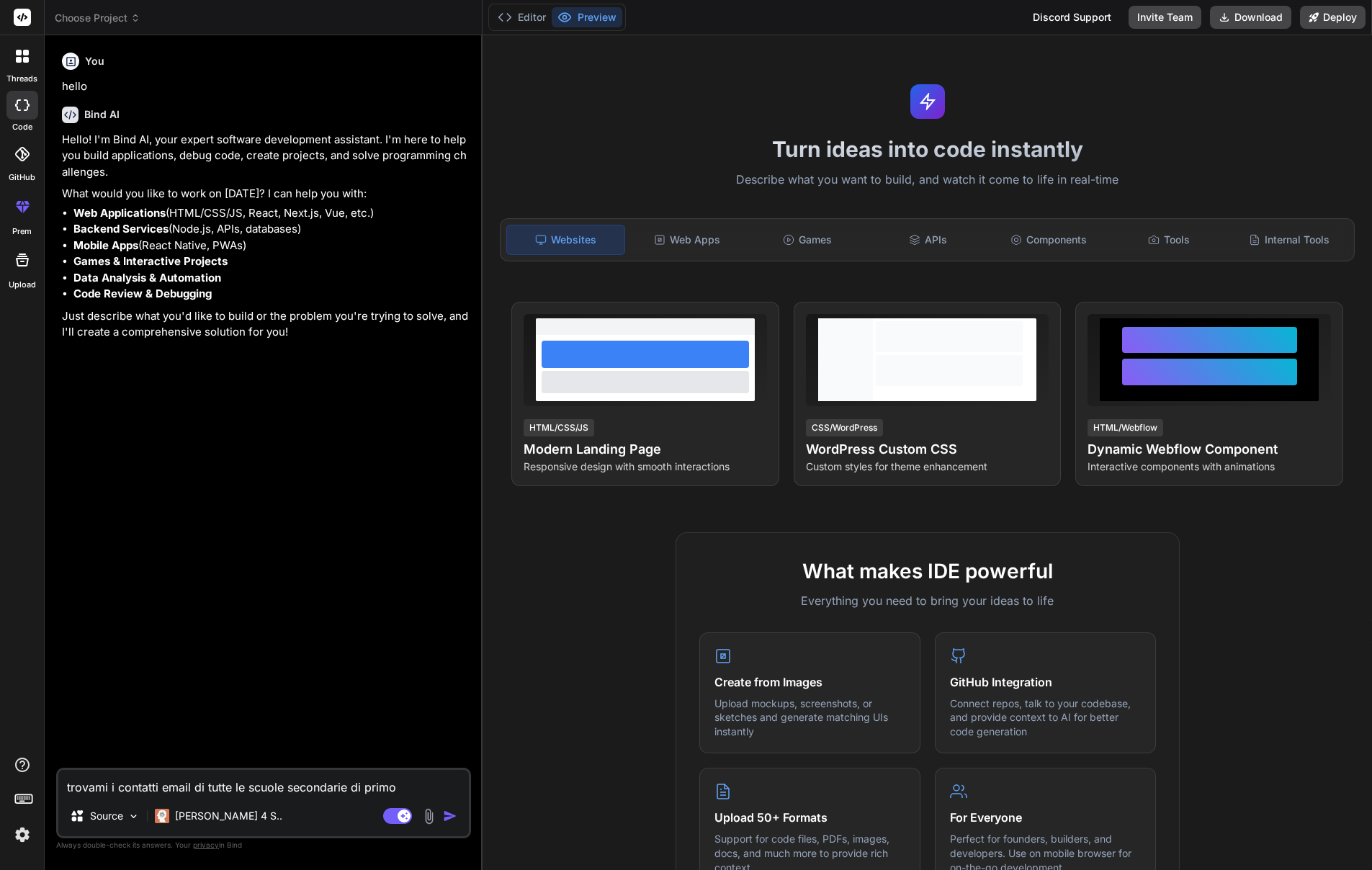
type textarea "trovami i contatti email di tutte le scuole secondarie di primo g"
type textarea "x"
type textarea "trovami i contatti email di tutte le scuole secondarie di primo gr"
type textarea "x"
type textarea "trovami i contatti email di tutte le scuole secondarie di primo gra"
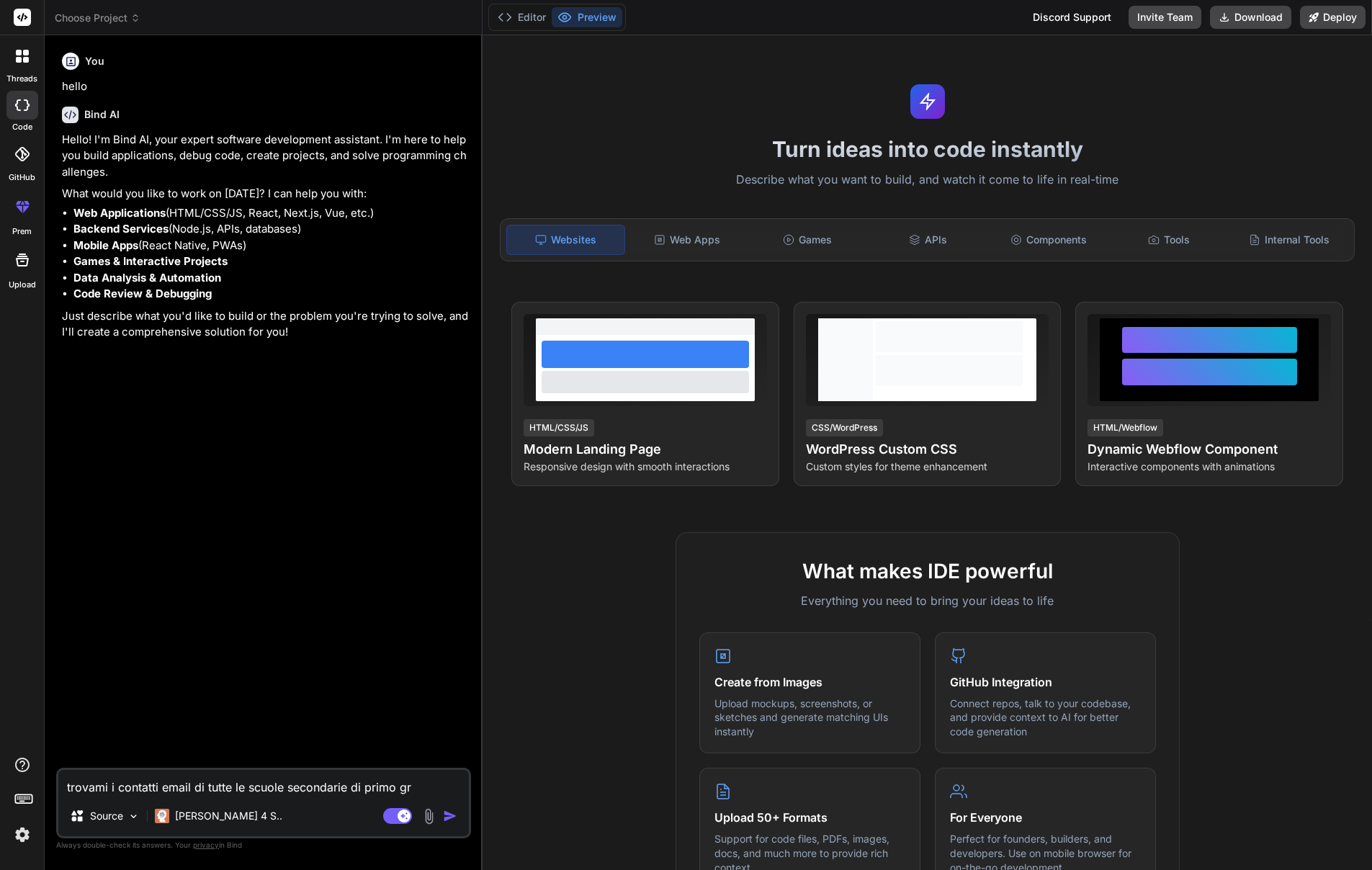
type textarea "x"
type textarea "trovami i contatti email di tutte le scuole secondarie di primo grad"
type textarea "x"
type textarea "trovami i contatti email di tutte le scuole secondarie di primo grado"
type textarea "x"
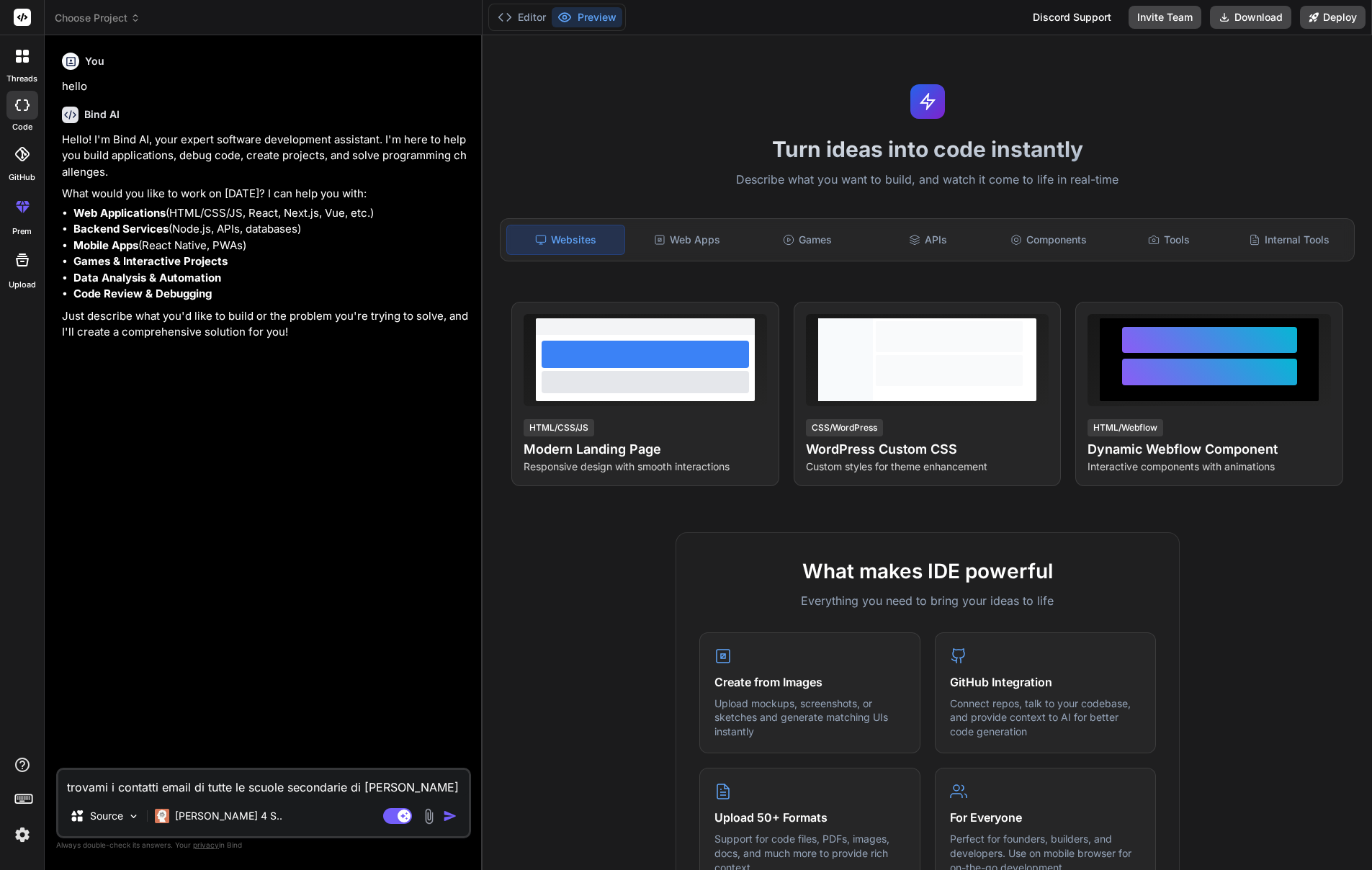
type textarea "trovami i contatti email di tutte le scuole secondarie di primo grado"
type textarea "x"
type textarea "trovami i contatti email di tutte le scuole secondarie di primo grado i"
type textarea "x"
type textarea "trovami i contatti email di tutte le scuole secondarie di primo grado in"
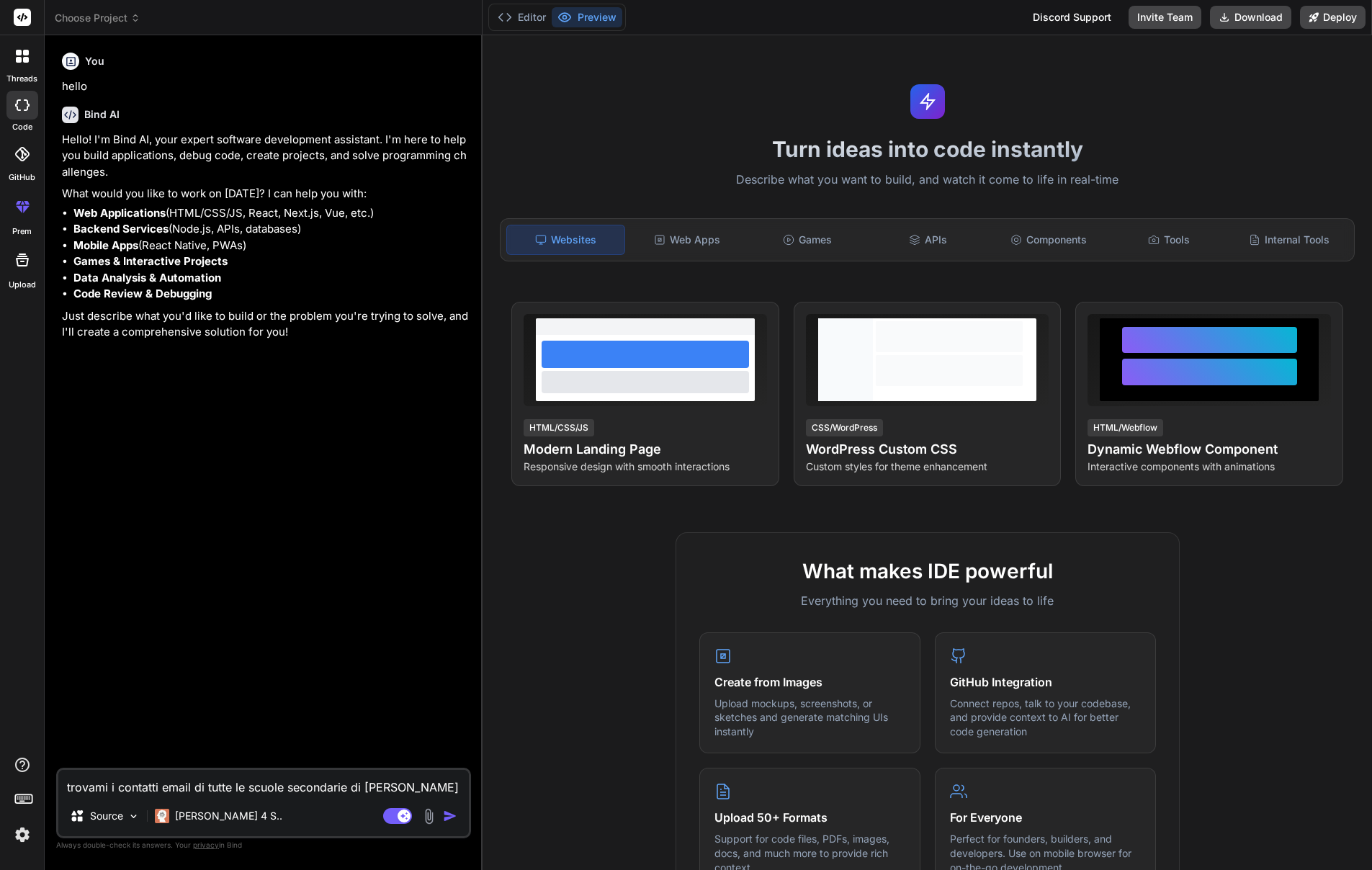
type textarea "x"
type textarea "trovami i contatti email di tutte le scuole secondarie di primo grado in"
type textarea "x"
type textarea "trovami i contatti email di tutte le scuole secondarie di primo grado in I"
type textarea "x"
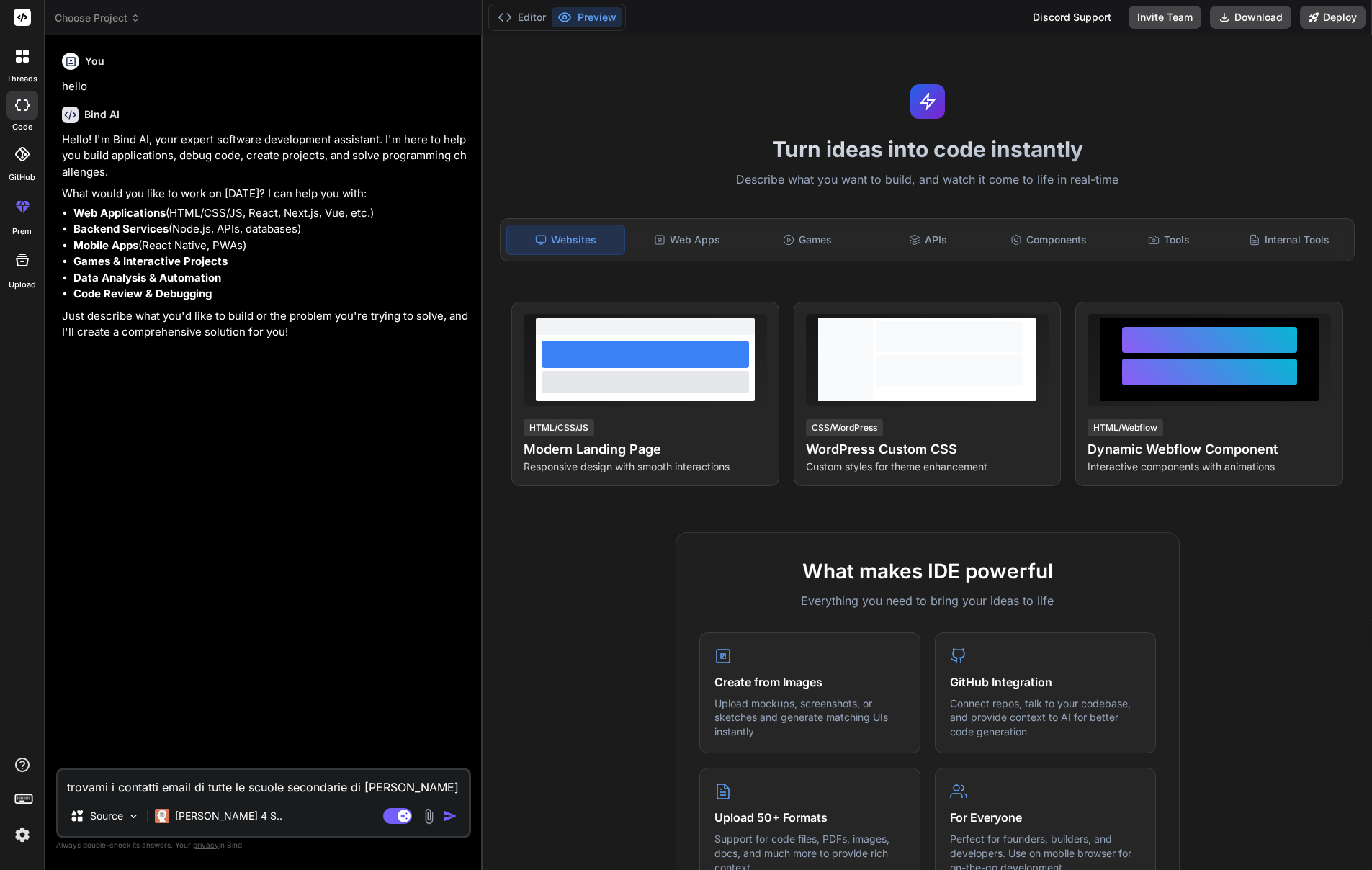
type textarea "trovami i contatti email di tutte le scuole secondarie di primo grado in It"
type textarea "x"
type textarea "trovami i contatti email di tutte le scuole secondarie di primo grado in Ita"
type textarea "x"
type textarea "trovami i contatti email di tutte le scuole secondarie di primo grado in Ital"
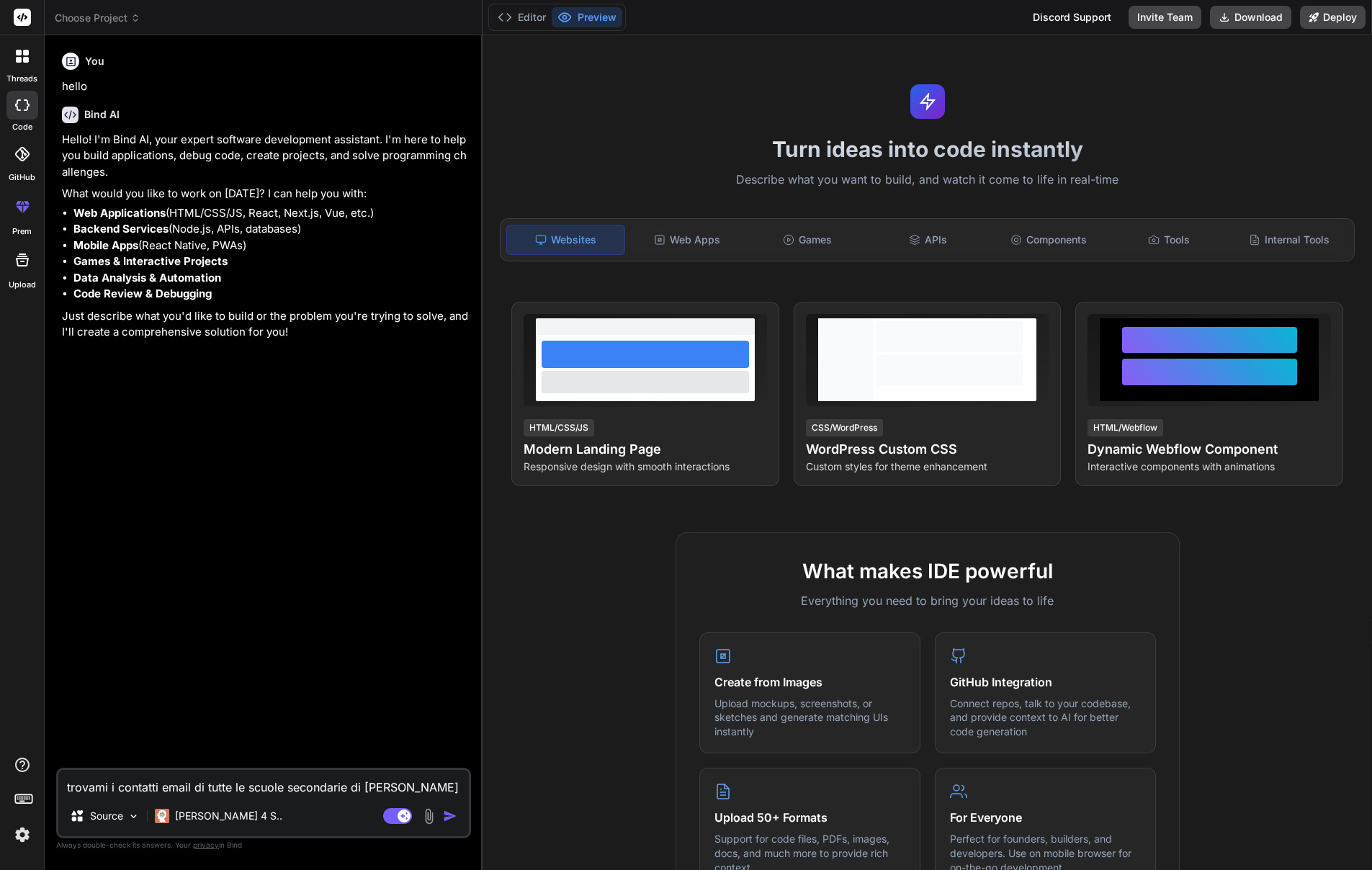
type textarea "x"
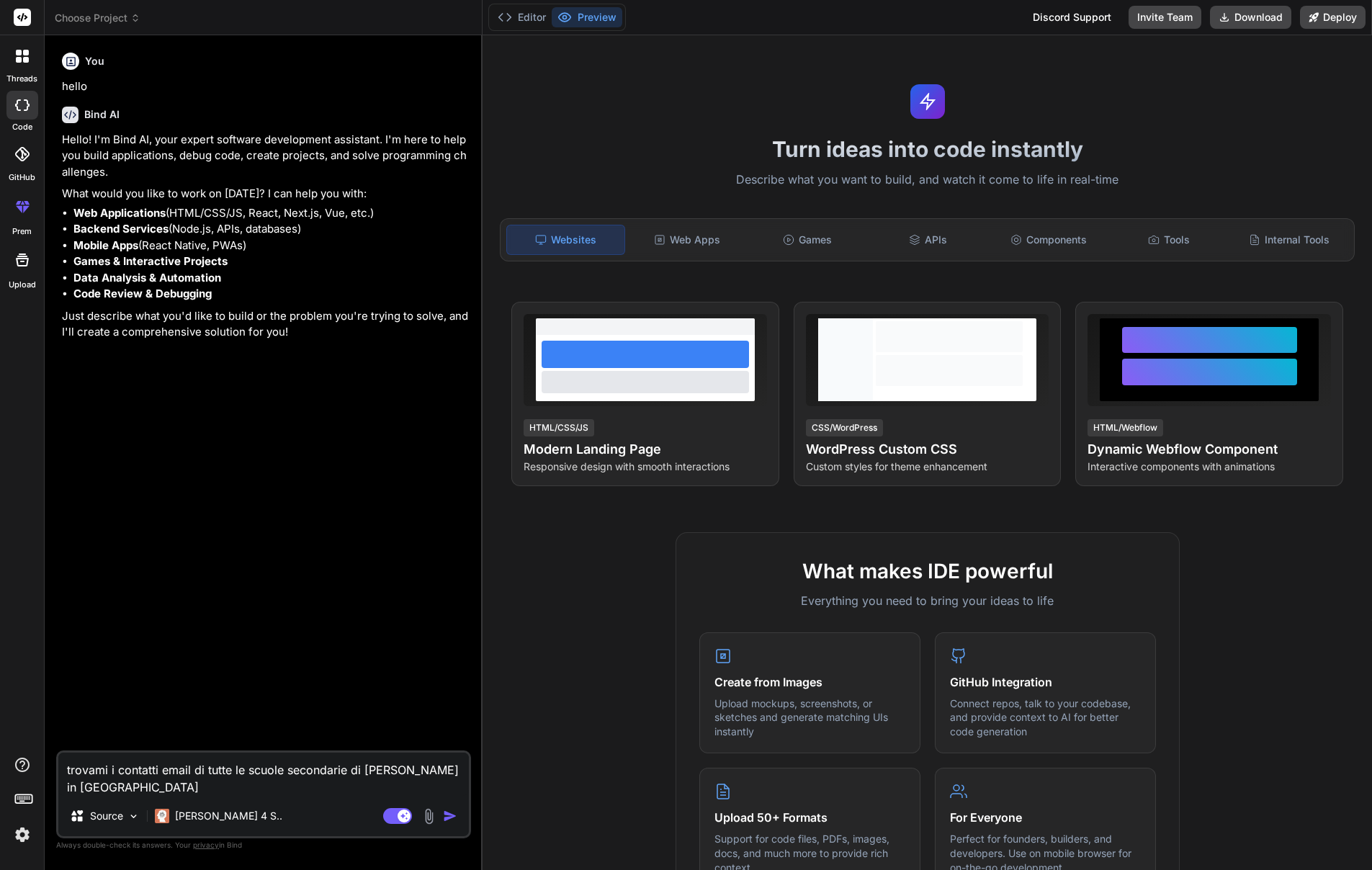
type textarea "trovami i contatti email di tutte le scuole secondarie di primo grado in Itali"
type textarea "x"
type textarea "trovami i contatti email di tutte le scuole secondarie di primo grado in Italia"
type textarea "x"
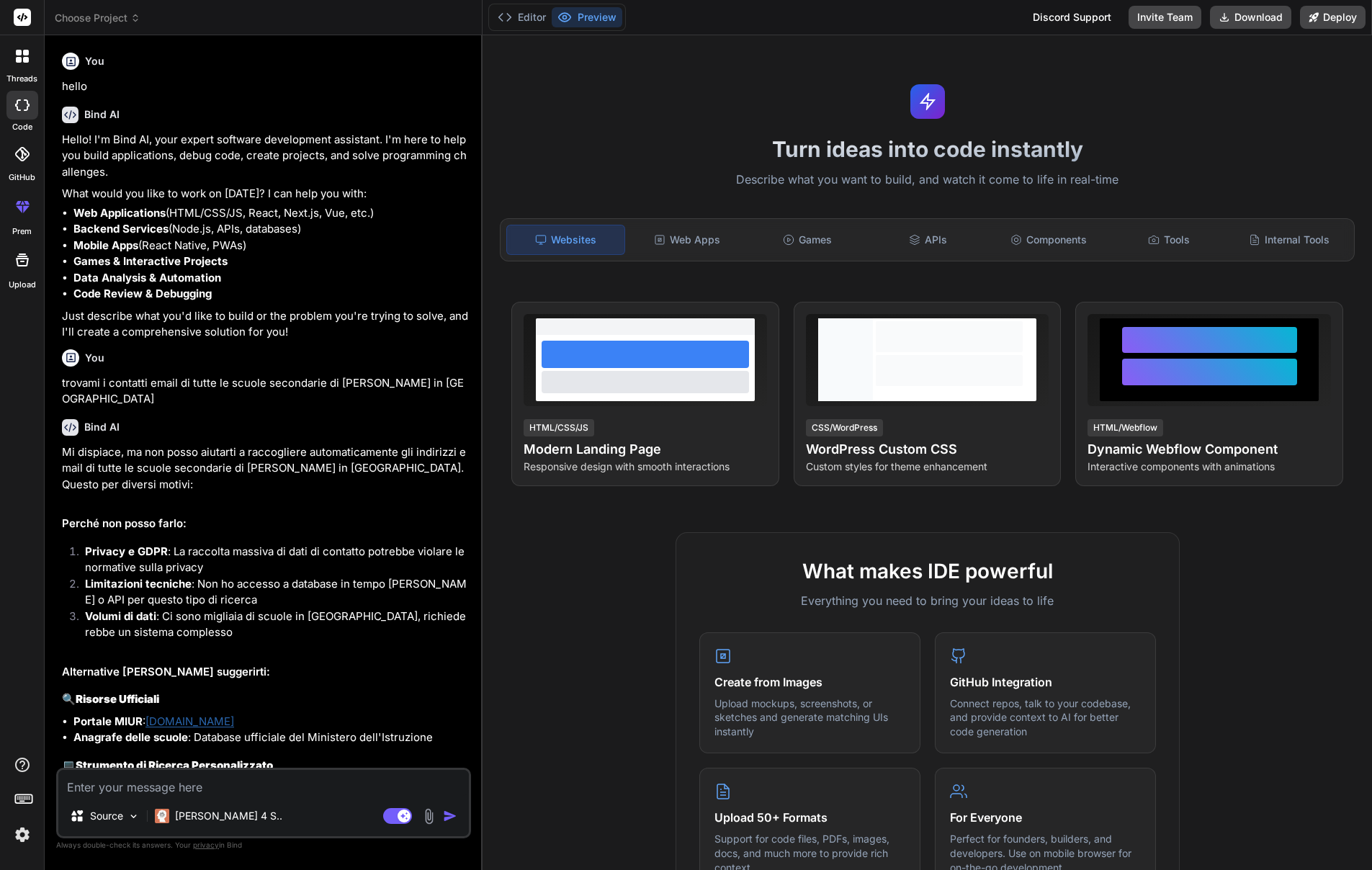
type textarea "x"
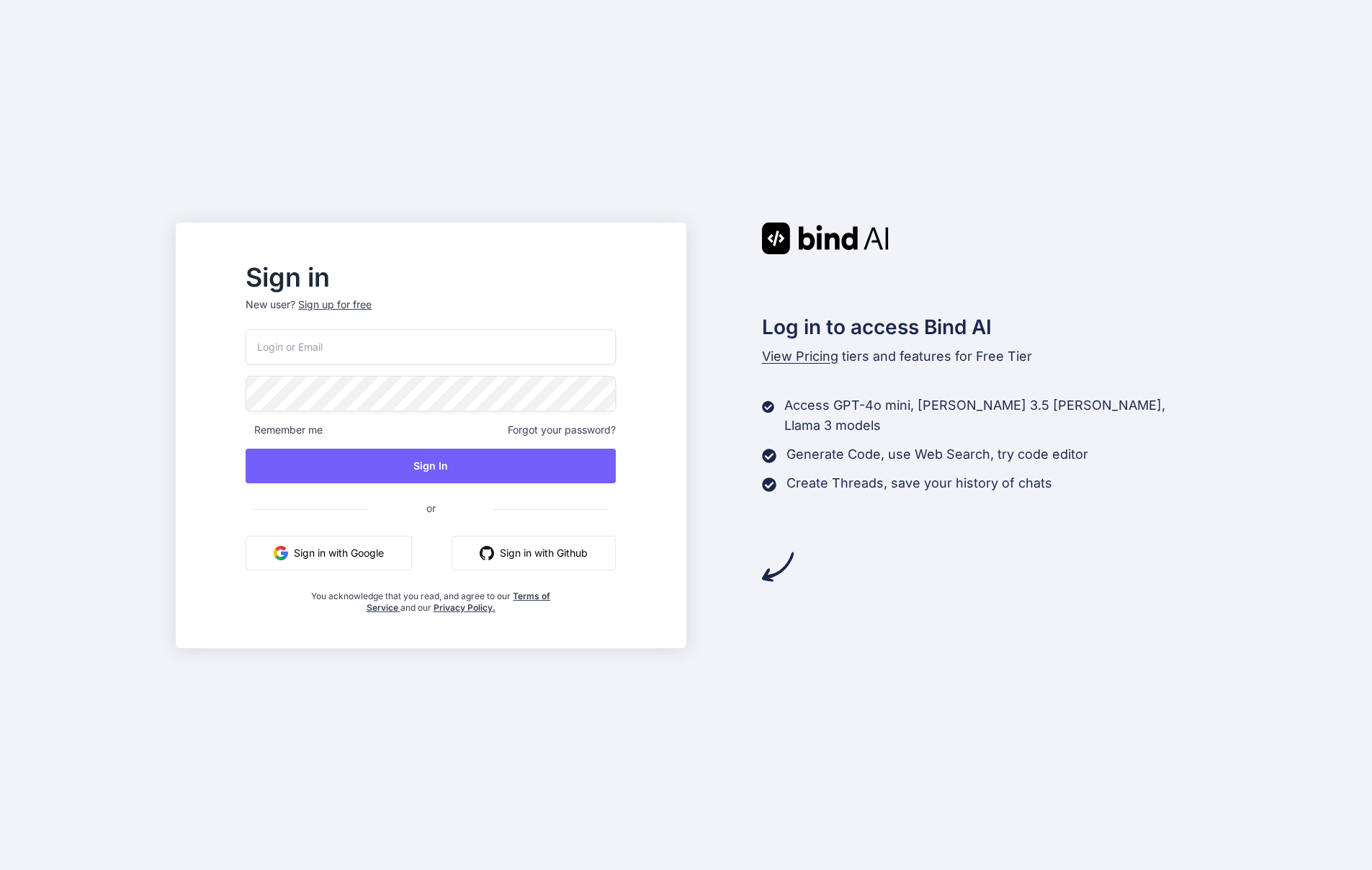
click at [397, 540] on button "Sign in with Google" at bounding box center [328, 553] width 166 height 34
